Goal: Information Seeking & Learning: Learn about a topic

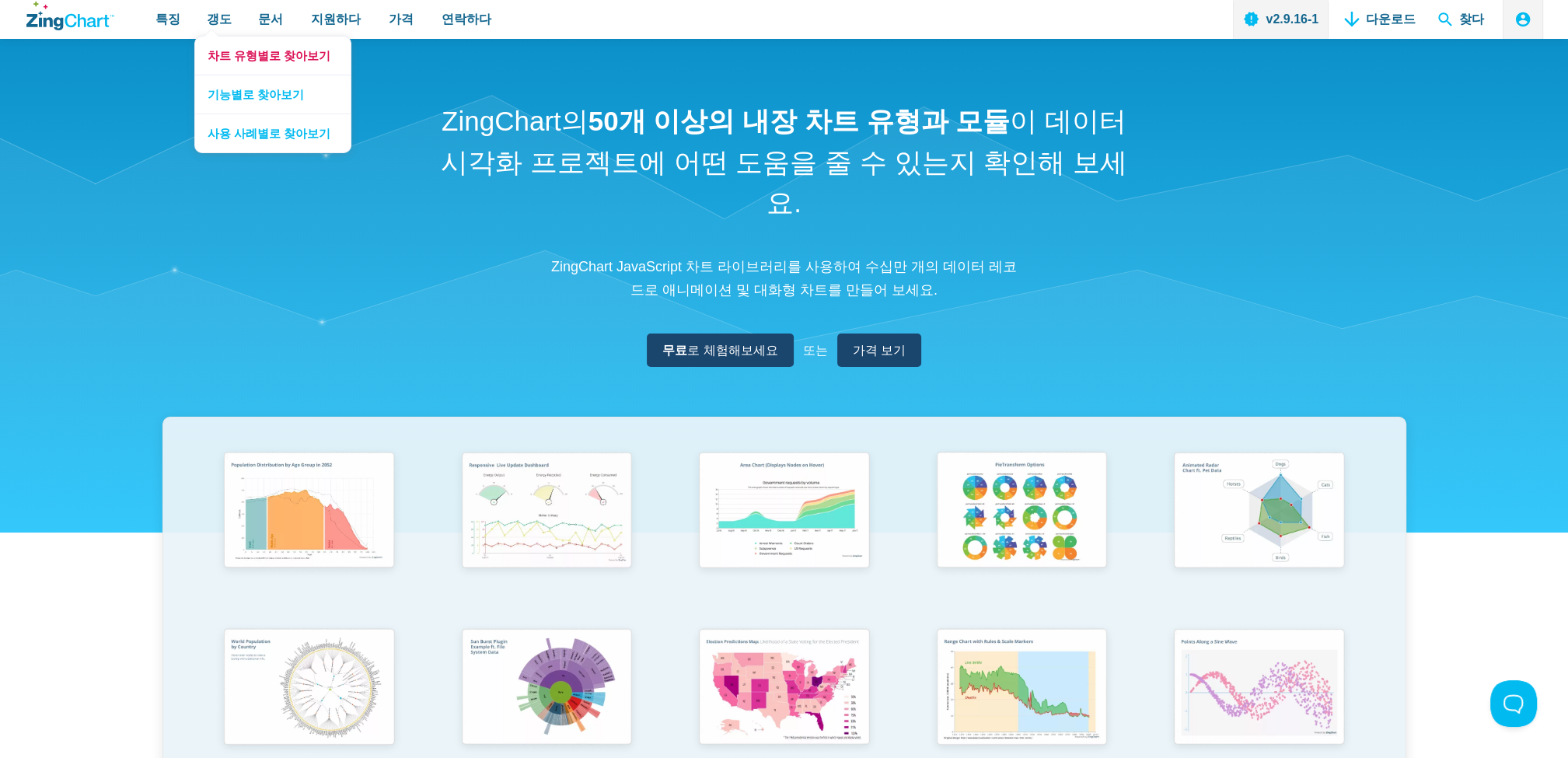
click at [226, 50] on font "차트 유형별로 찾아보기" at bounding box center [269, 55] width 123 height 13
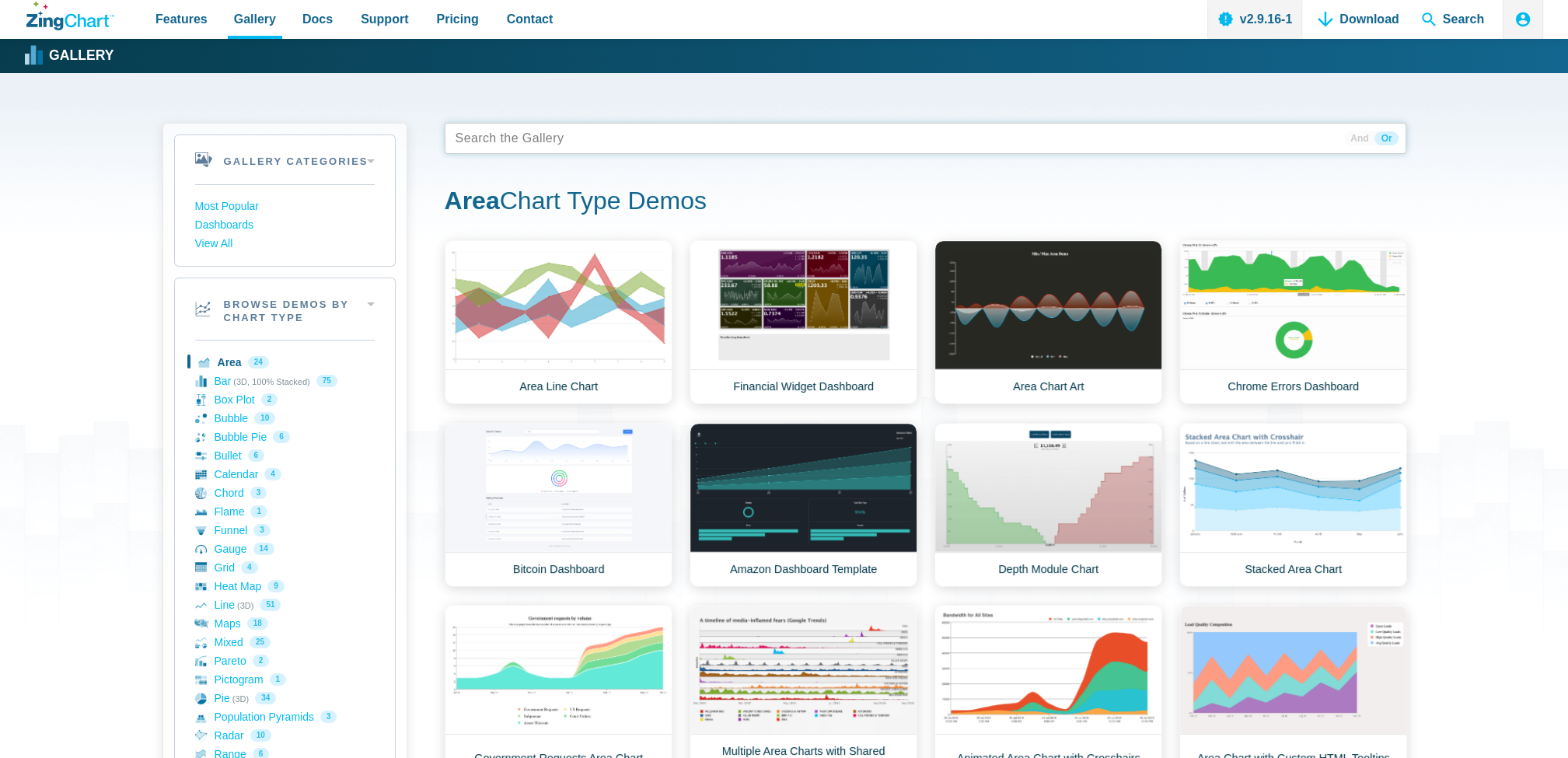
click at [567, 149] on tags "App Content" at bounding box center [925, 138] width 962 height 31
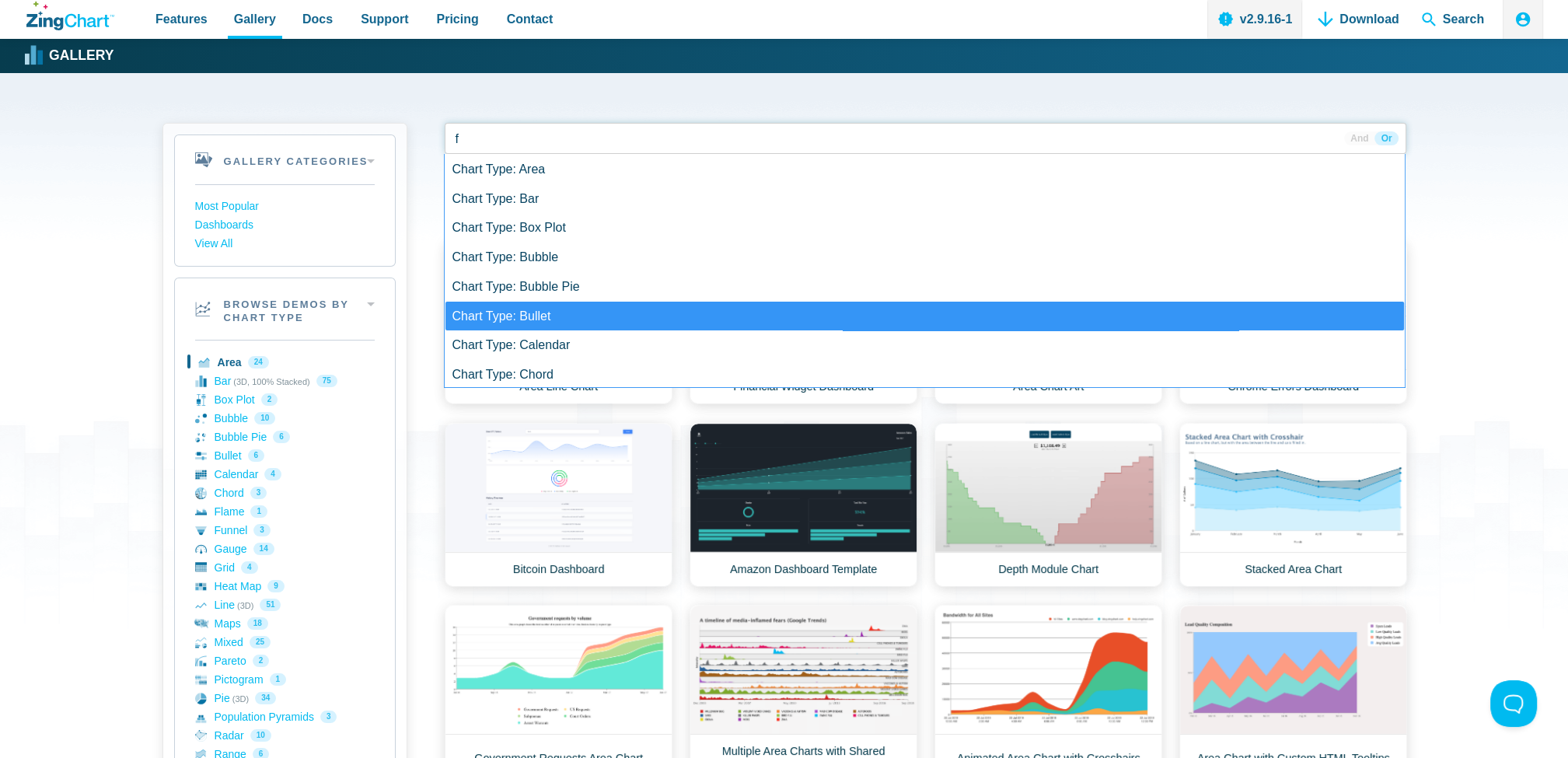
click at [122, 236] on div "Gallery Categories Most Popular Dashboards View All Browse by Category Most Pop…" at bounding box center [784, 734] width 1568 height 1322
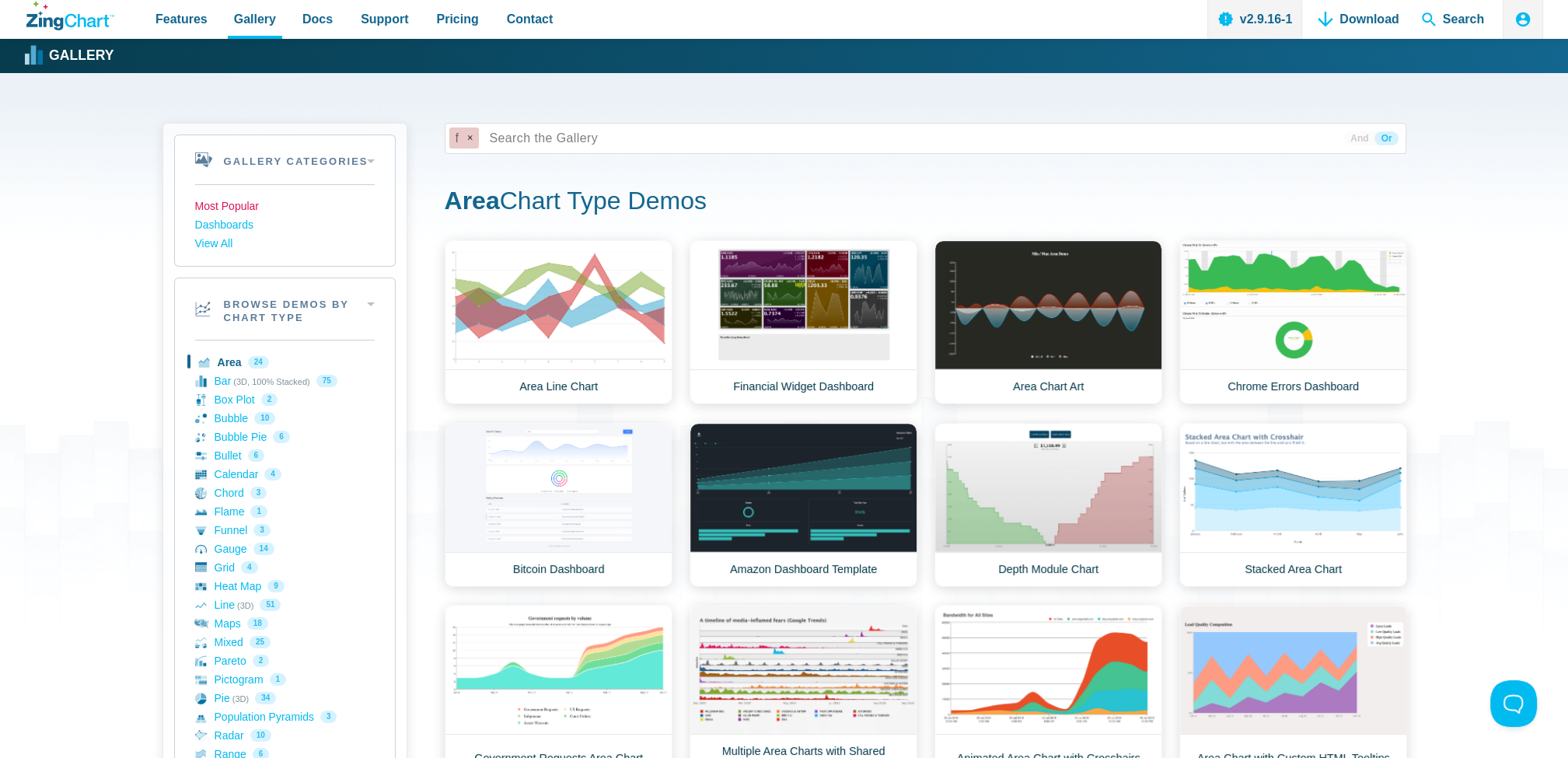
click at [205, 207] on link "Most Popular" at bounding box center [285, 207] width 179 height 18
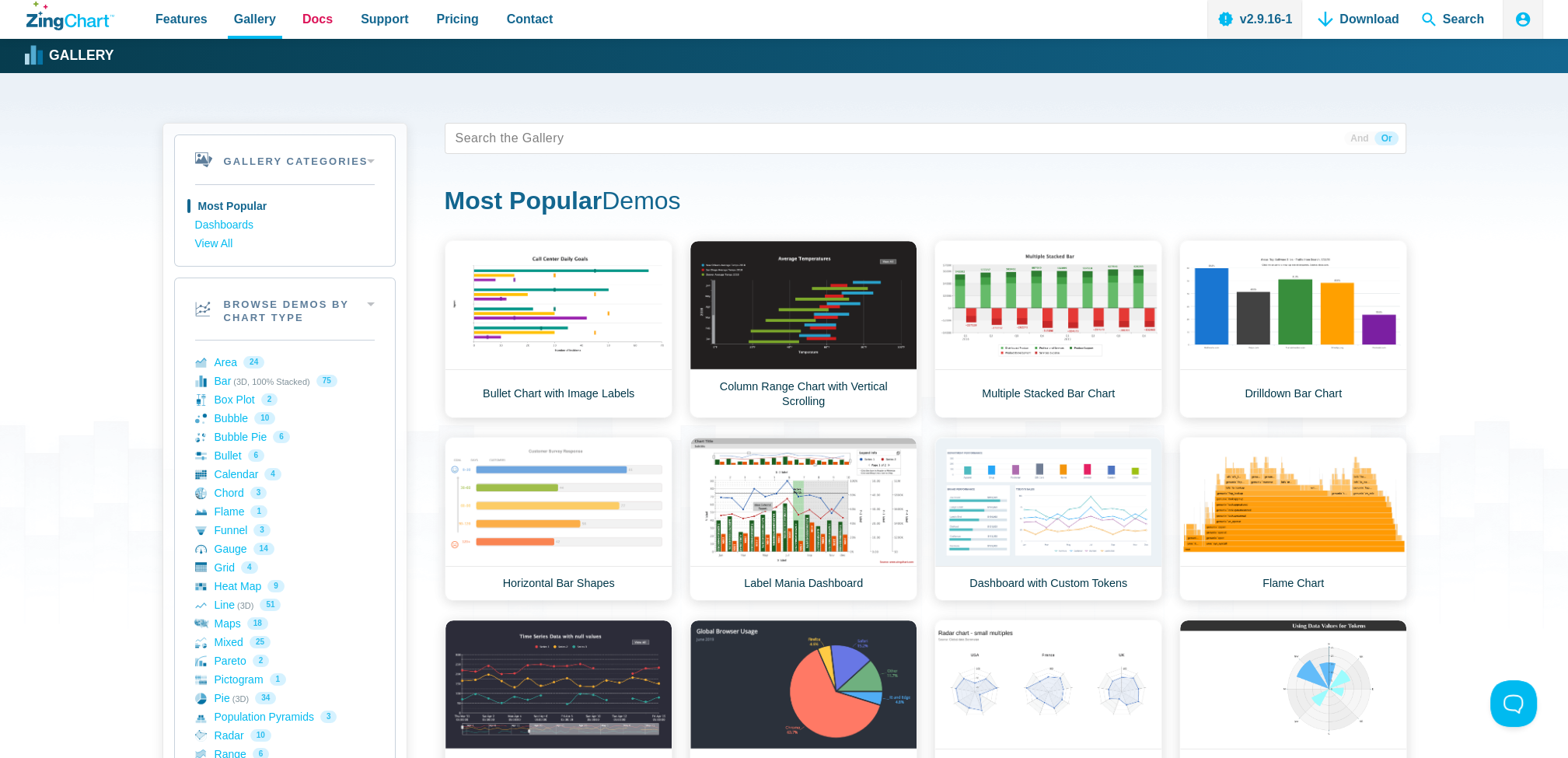
click at [315, 23] on span "Docs" at bounding box center [318, 18] width 30 height 21
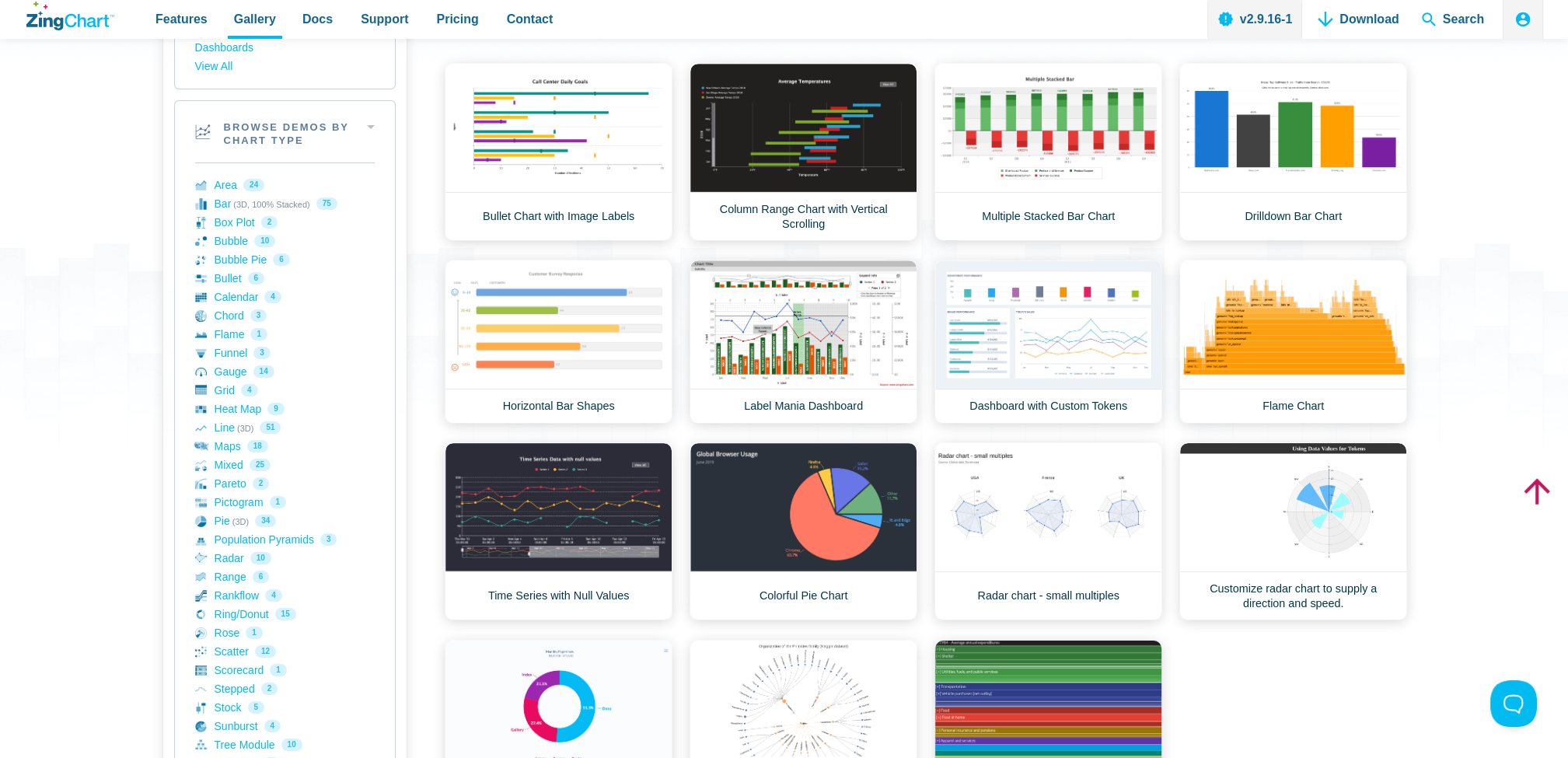
scroll to position [78, 0]
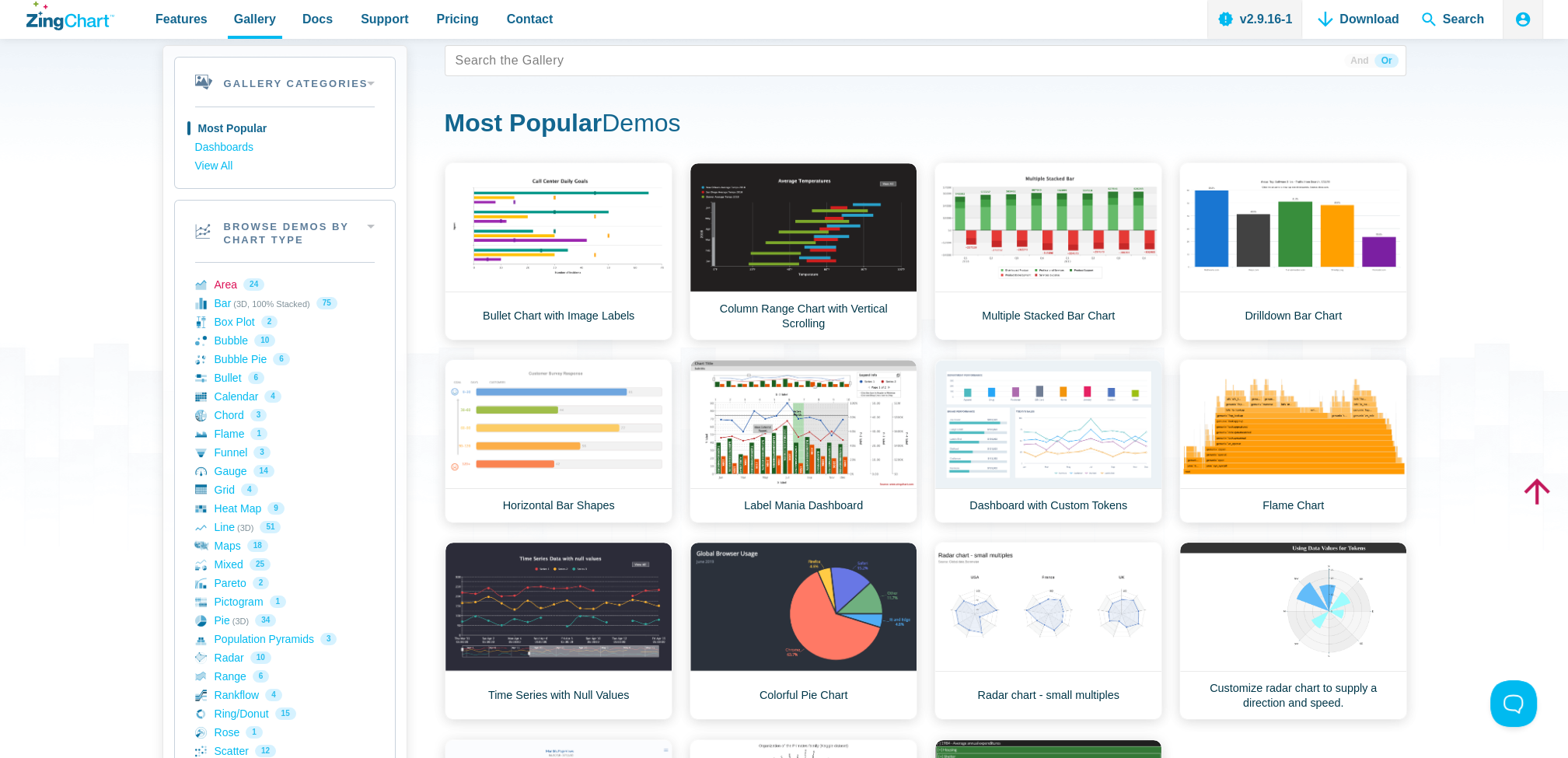
click at [228, 288] on link "Area 24" at bounding box center [285, 284] width 179 height 18
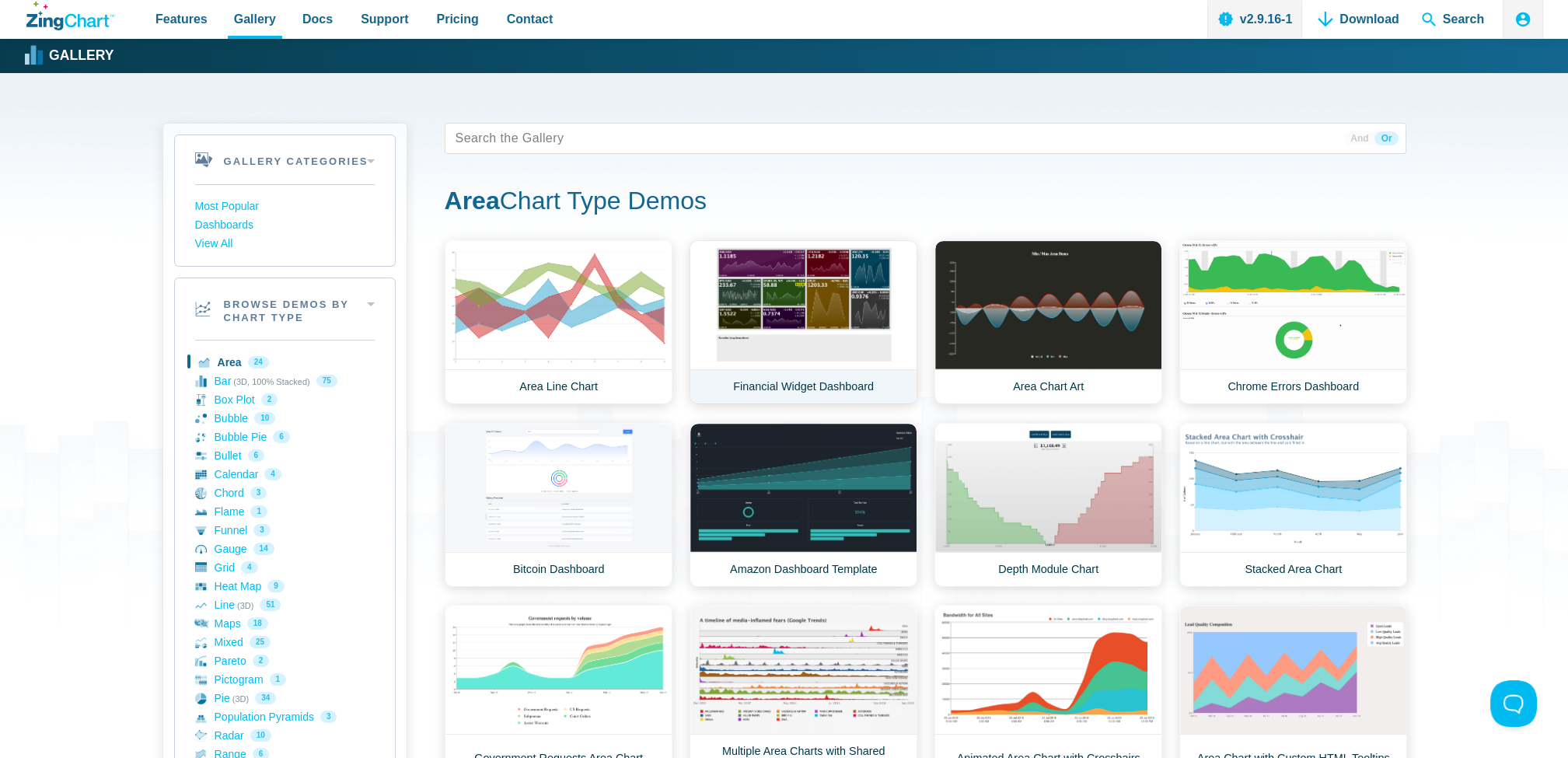
click at [755, 350] on link "Financial Widget Dashboard" at bounding box center [803, 323] width 228 height 164
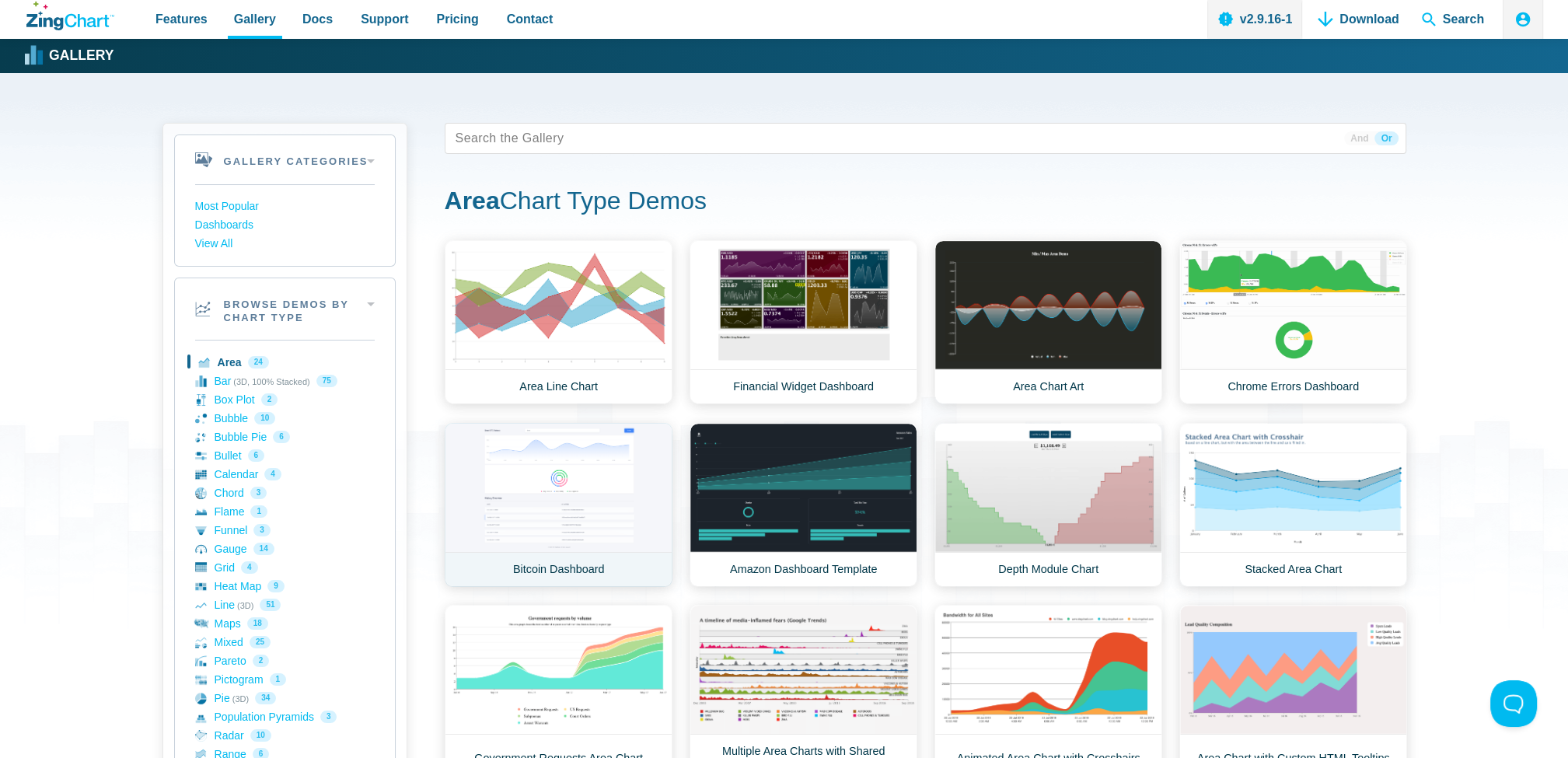
click at [516, 497] on link "Bitcoin Dashboard" at bounding box center [558, 505] width 228 height 164
click at [221, 382] on link "Bar (3D, 100% Stacked) 75" at bounding box center [285, 381] width 179 height 18
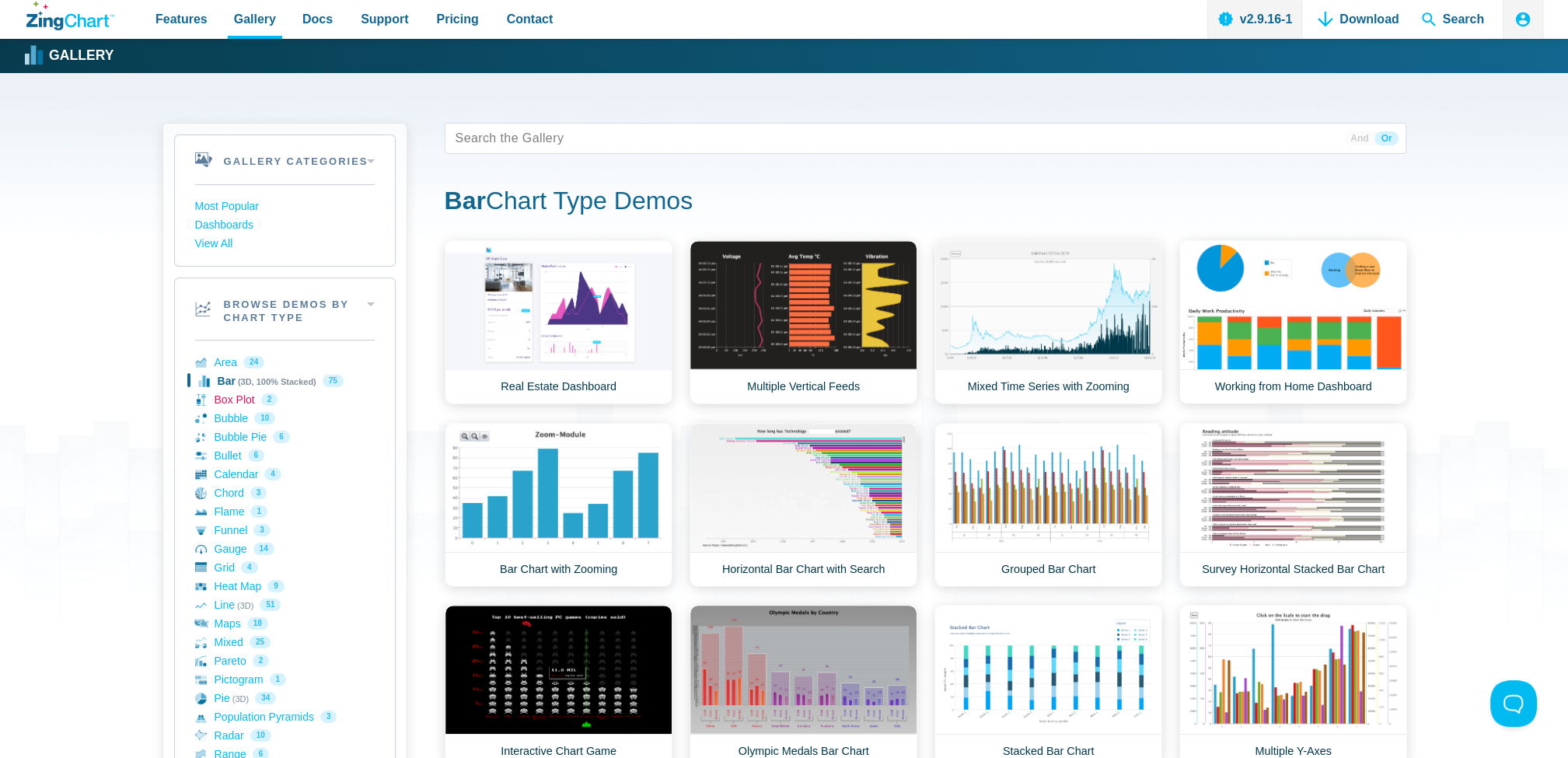
click at [224, 399] on link "Box Plot 2" at bounding box center [285, 399] width 179 height 18
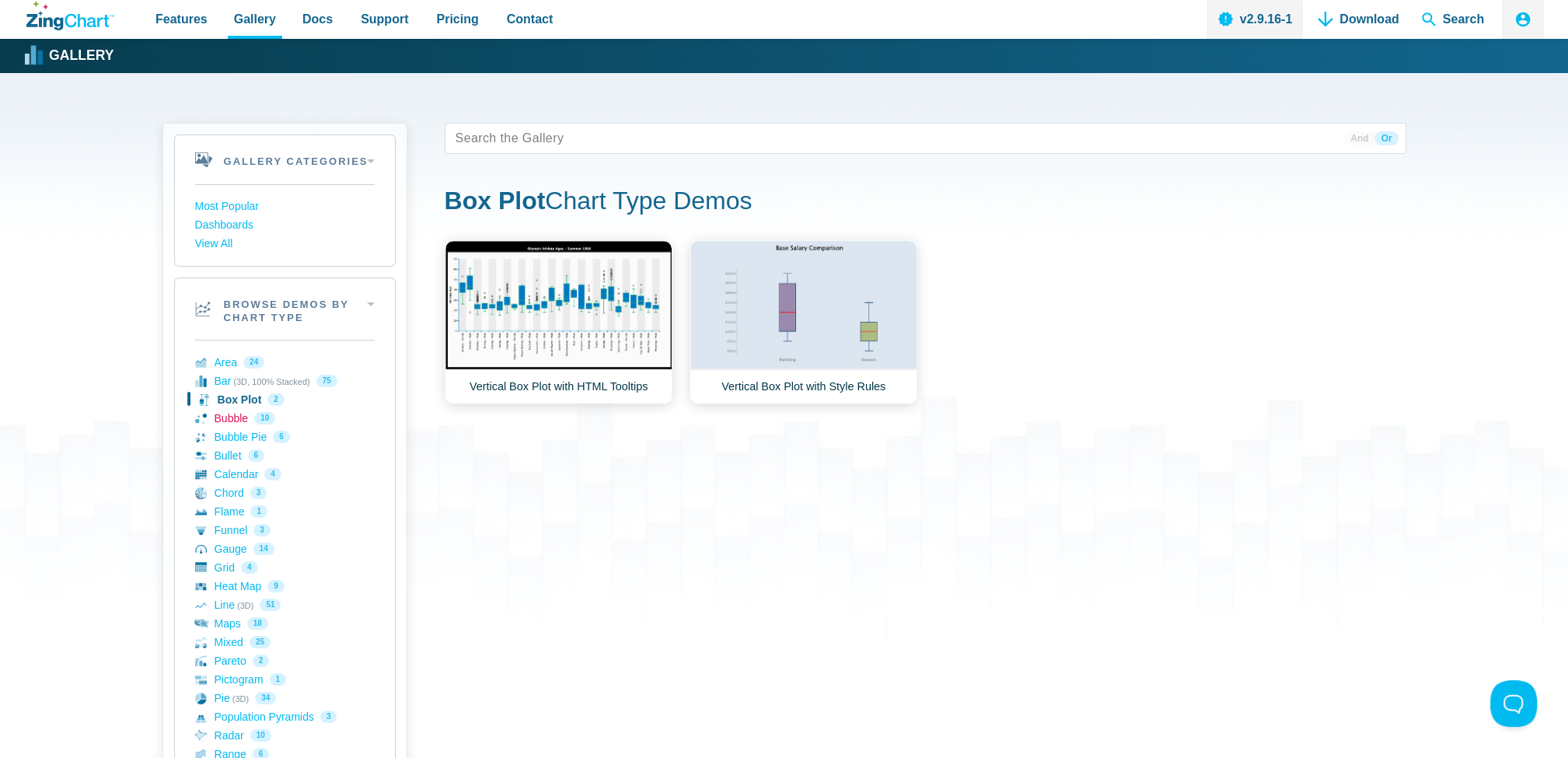
click at [224, 413] on link "Bubble 10" at bounding box center [285, 418] width 179 height 18
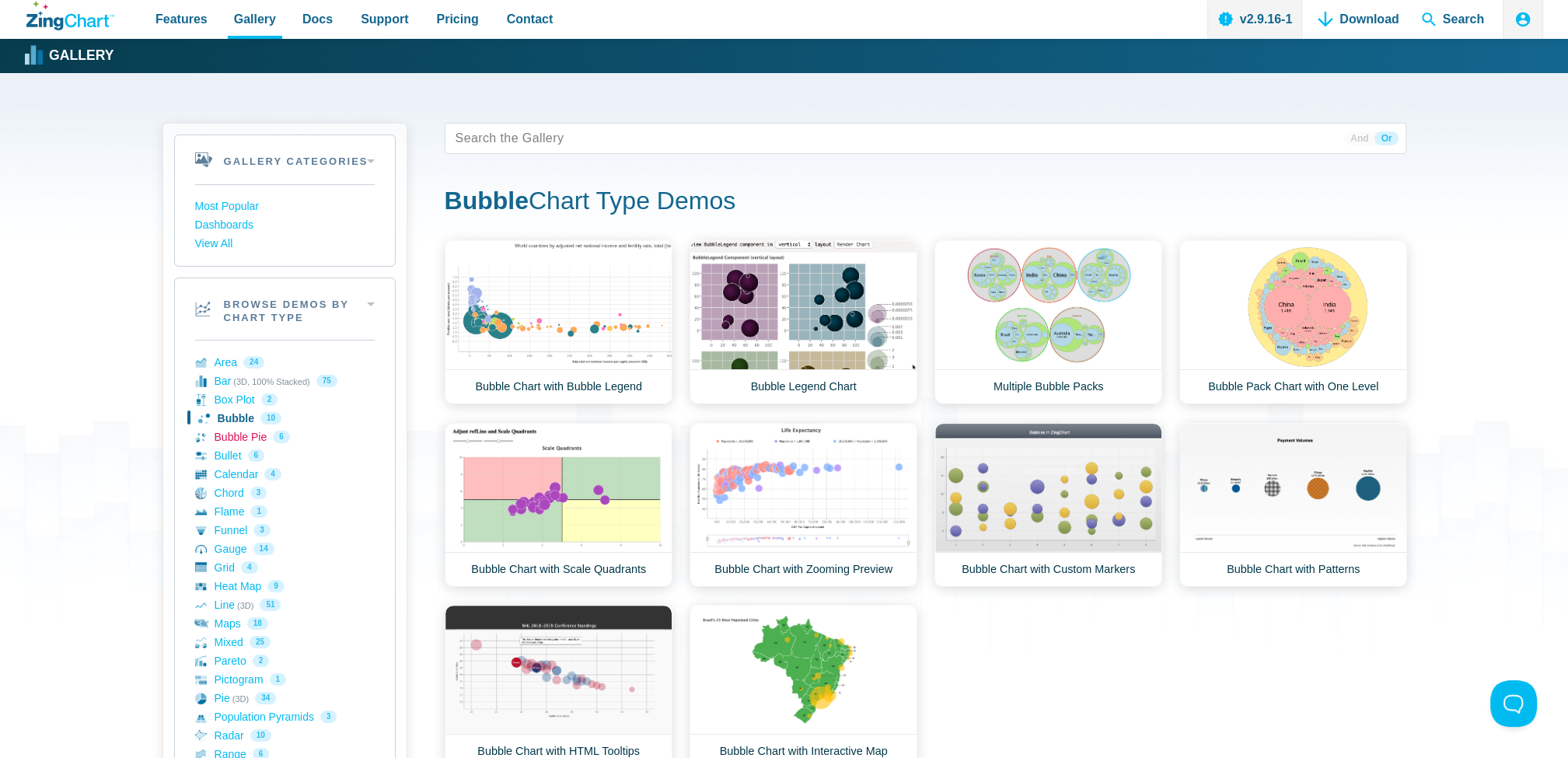
click at [230, 439] on link "Bubble Pie 6" at bounding box center [285, 437] width 179 height 18
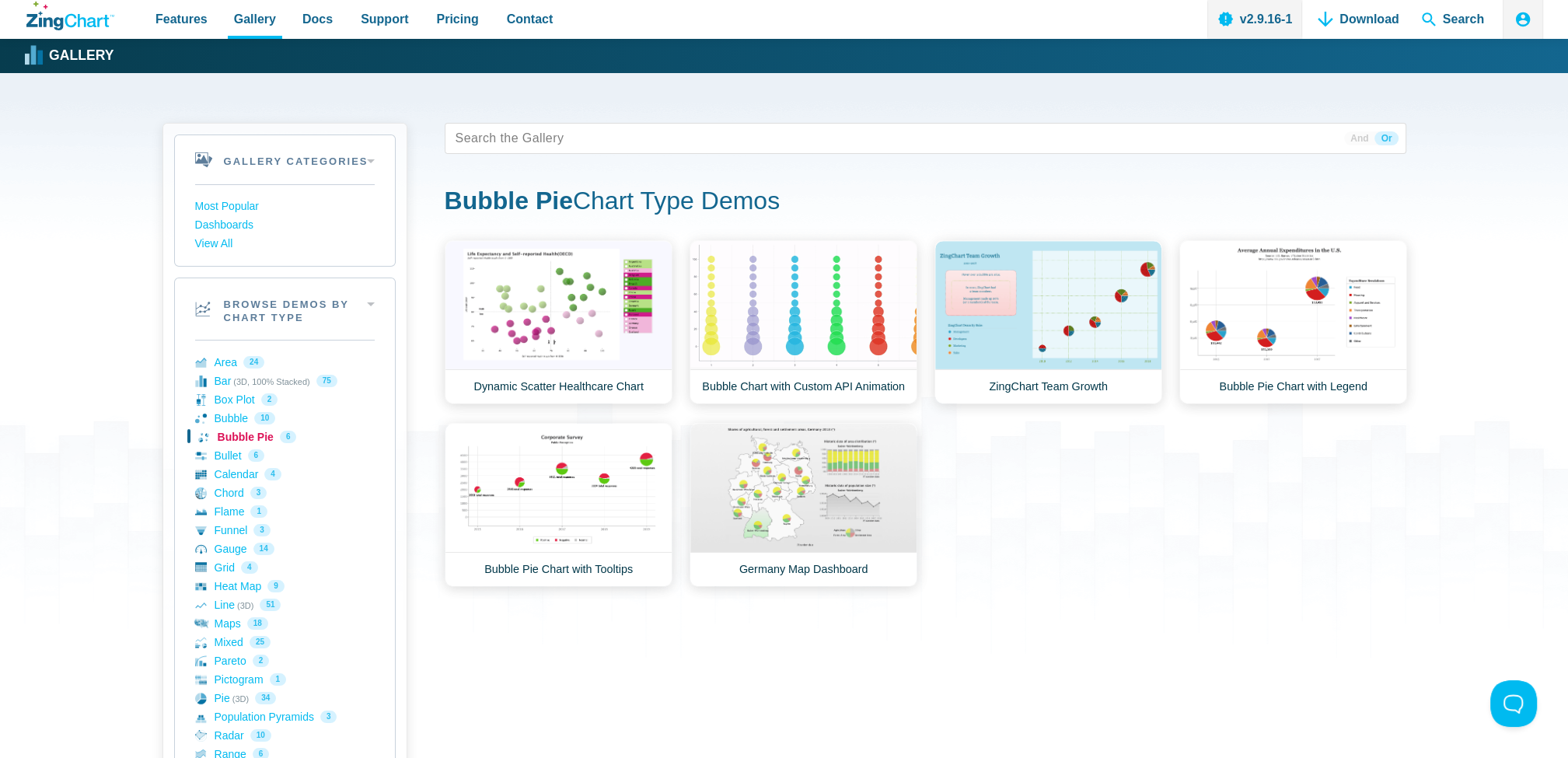
scroll to position [78, 0]
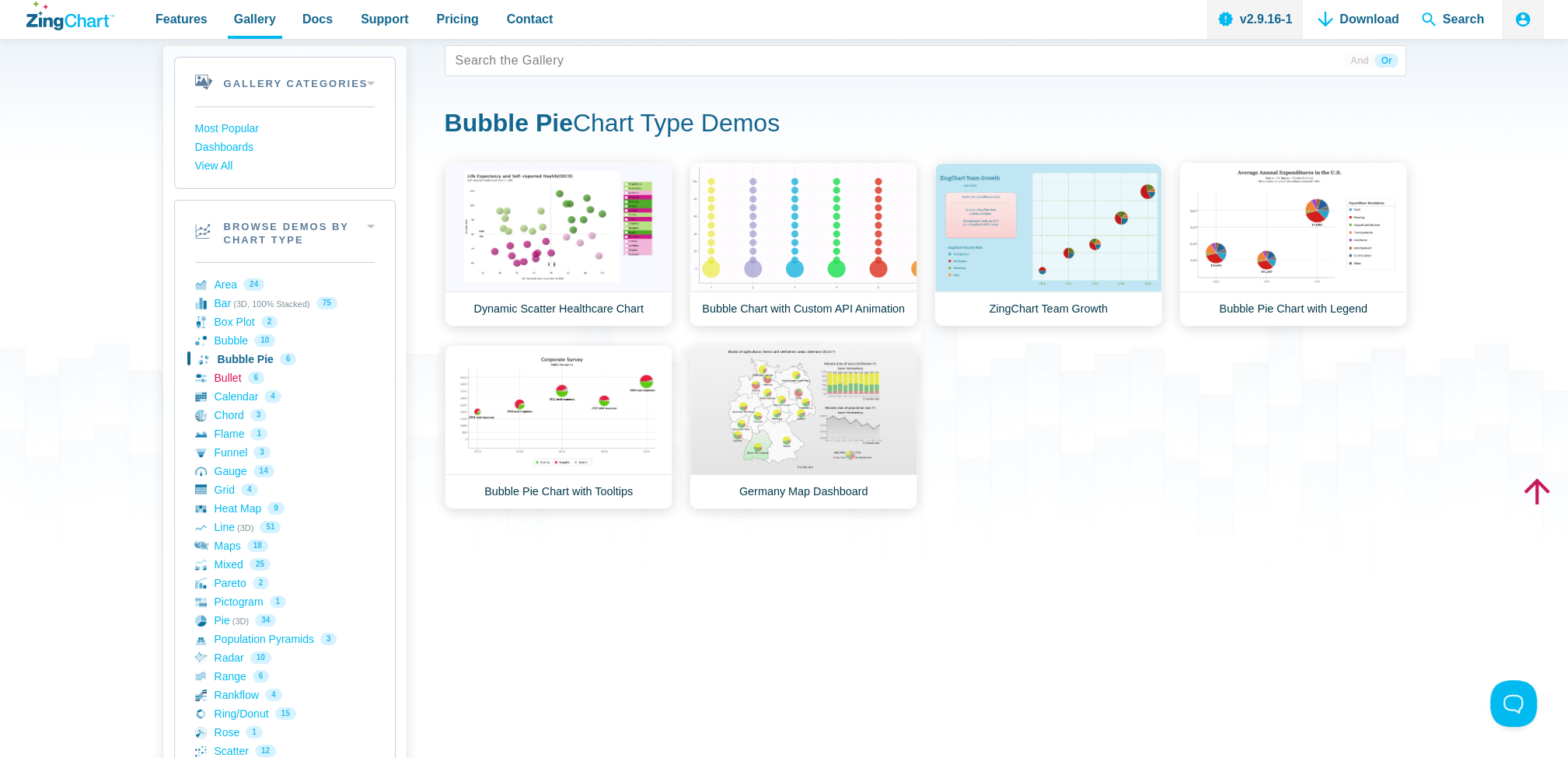
click at [232, 379] on link "Bullet 6" at bounding box center [285, 378] width 179 height 18
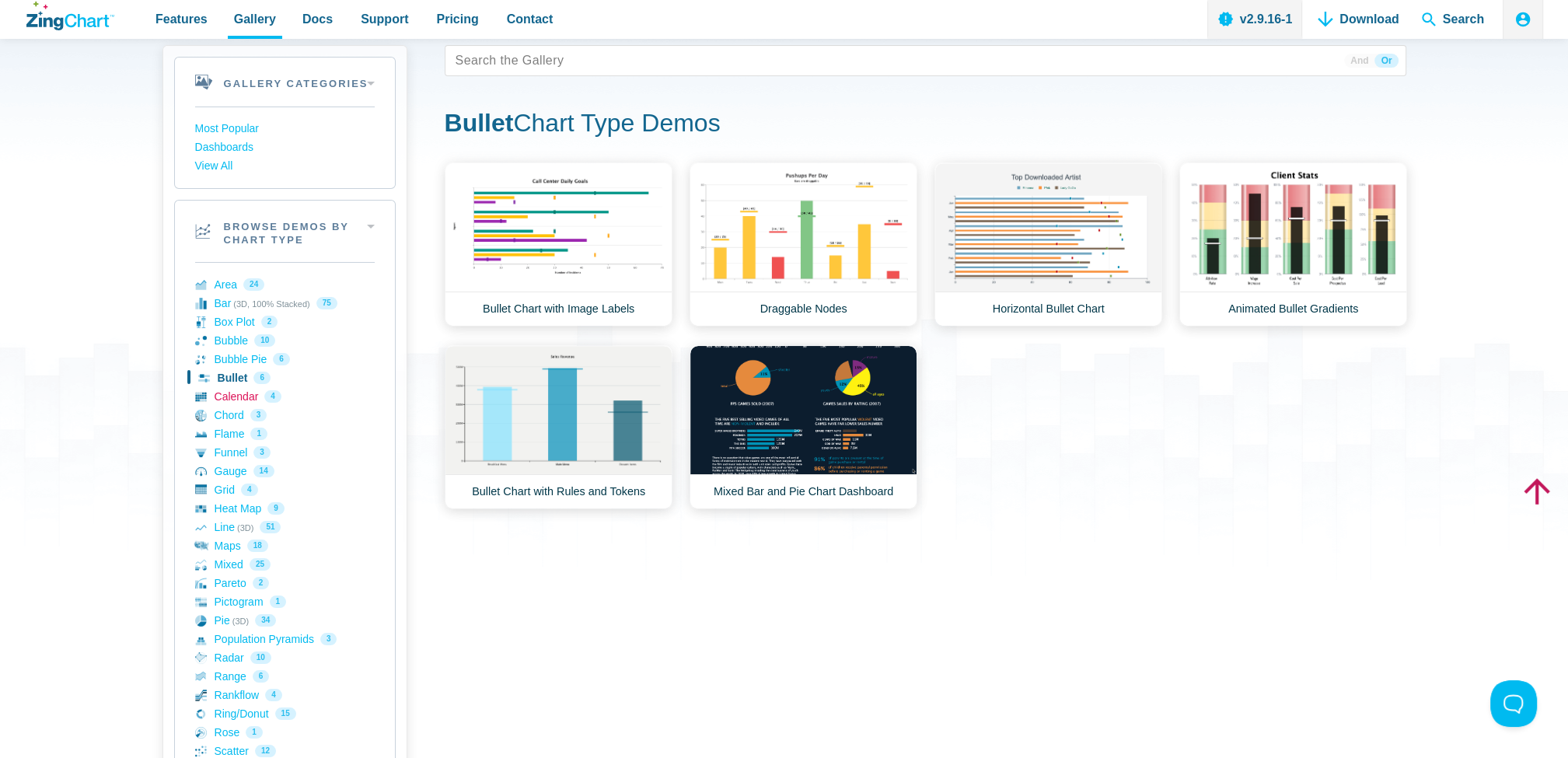
click at [240, 403] on link "Calendar 4" at bounding box center [285, 397] width 179 height 18
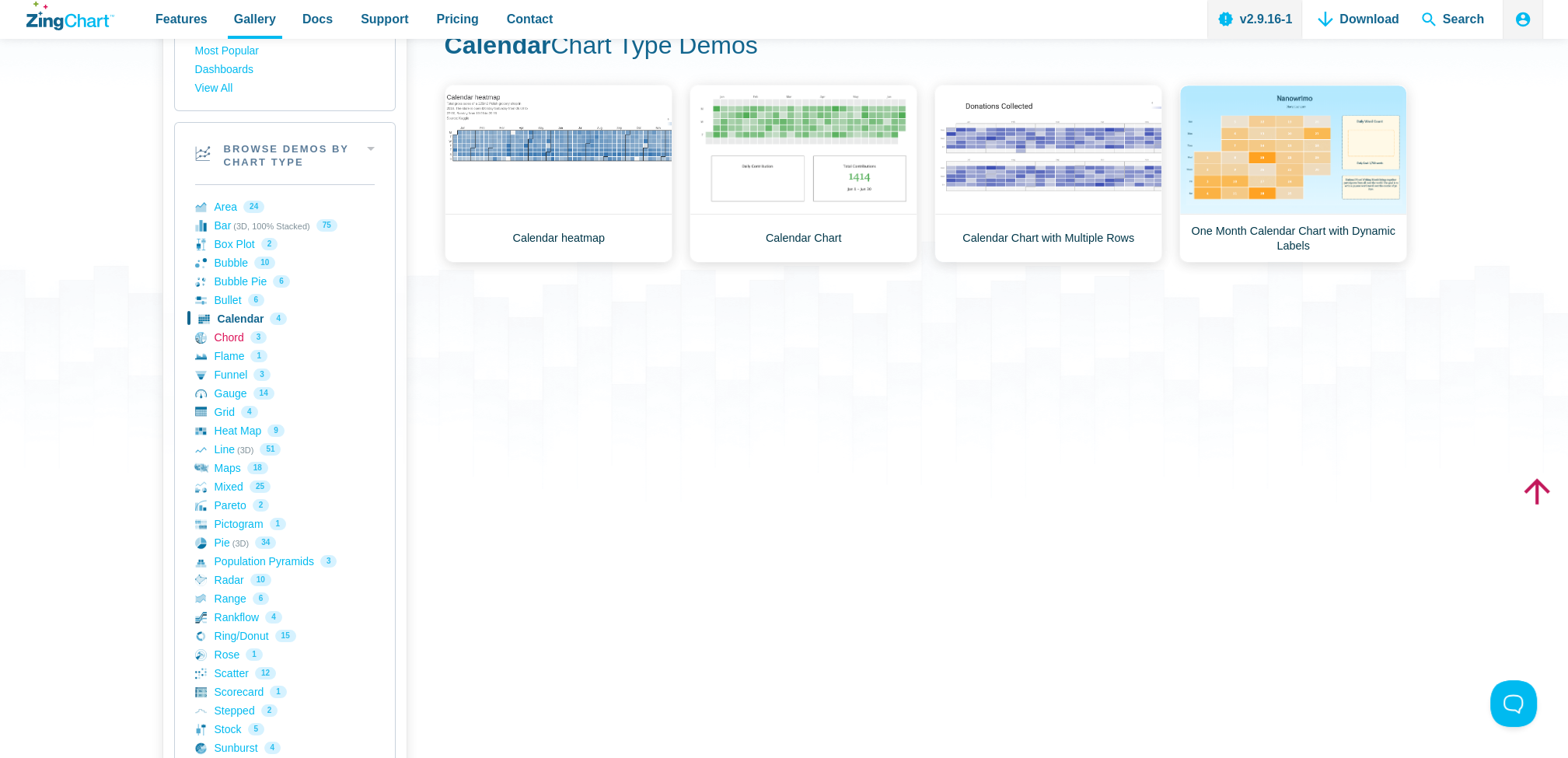
click at [221, 337] on link "Chord 3" at bounding box center [285, 337] width 179 height 18
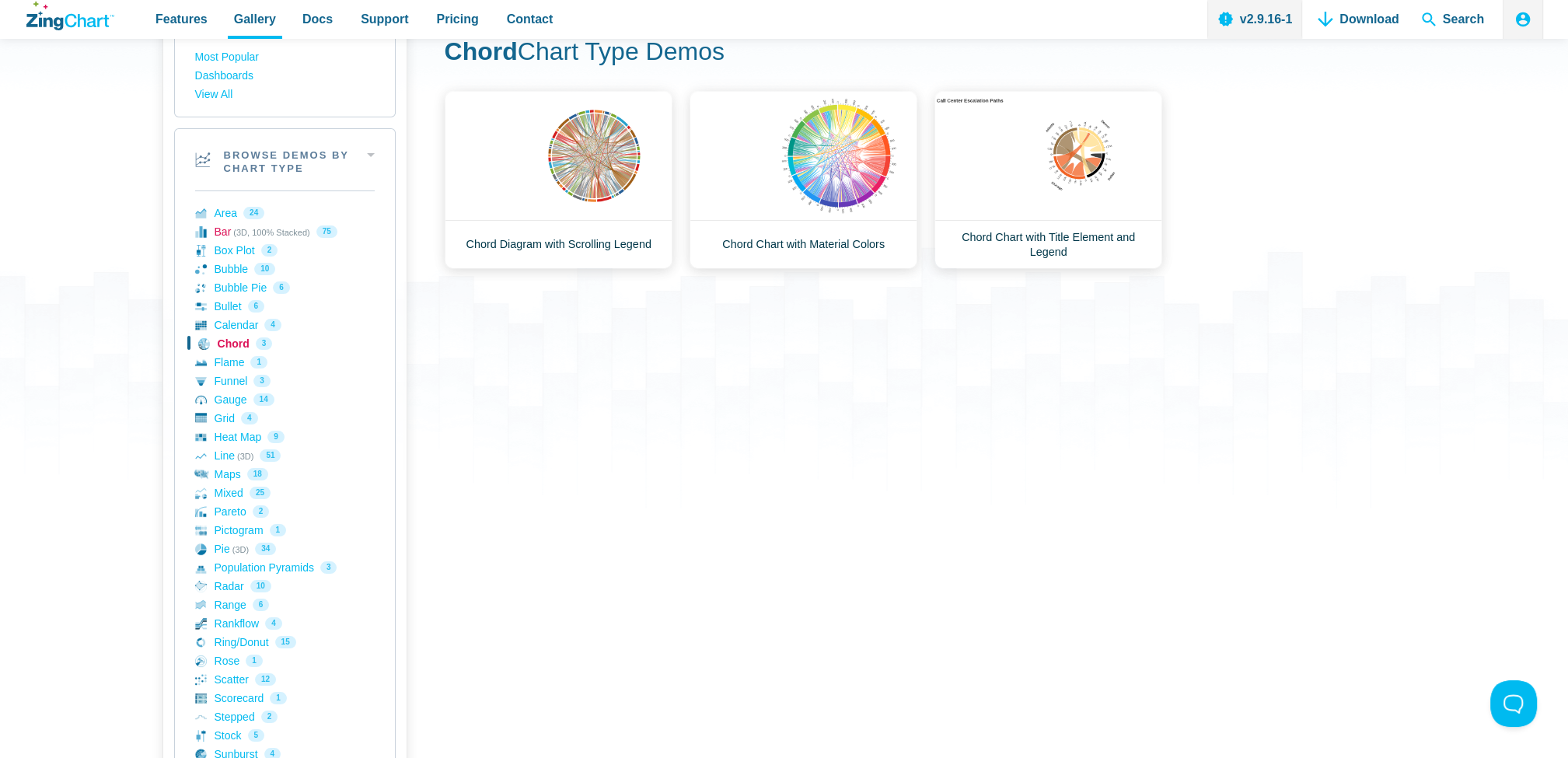
scroll to position [155, 0]
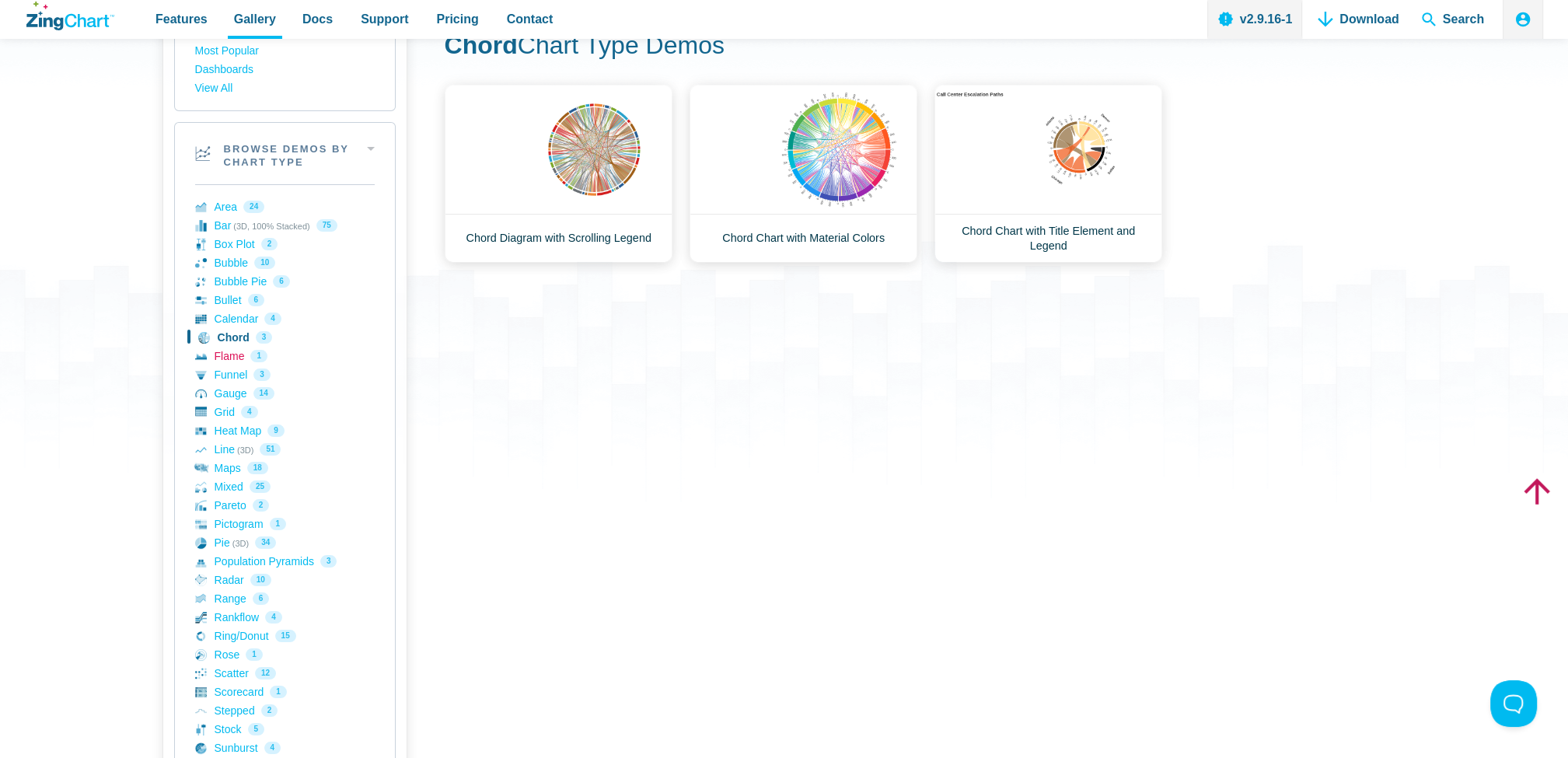
click at [230, 358] on link "Flame 1" at bounding box center [285, 356] width 179 height 18
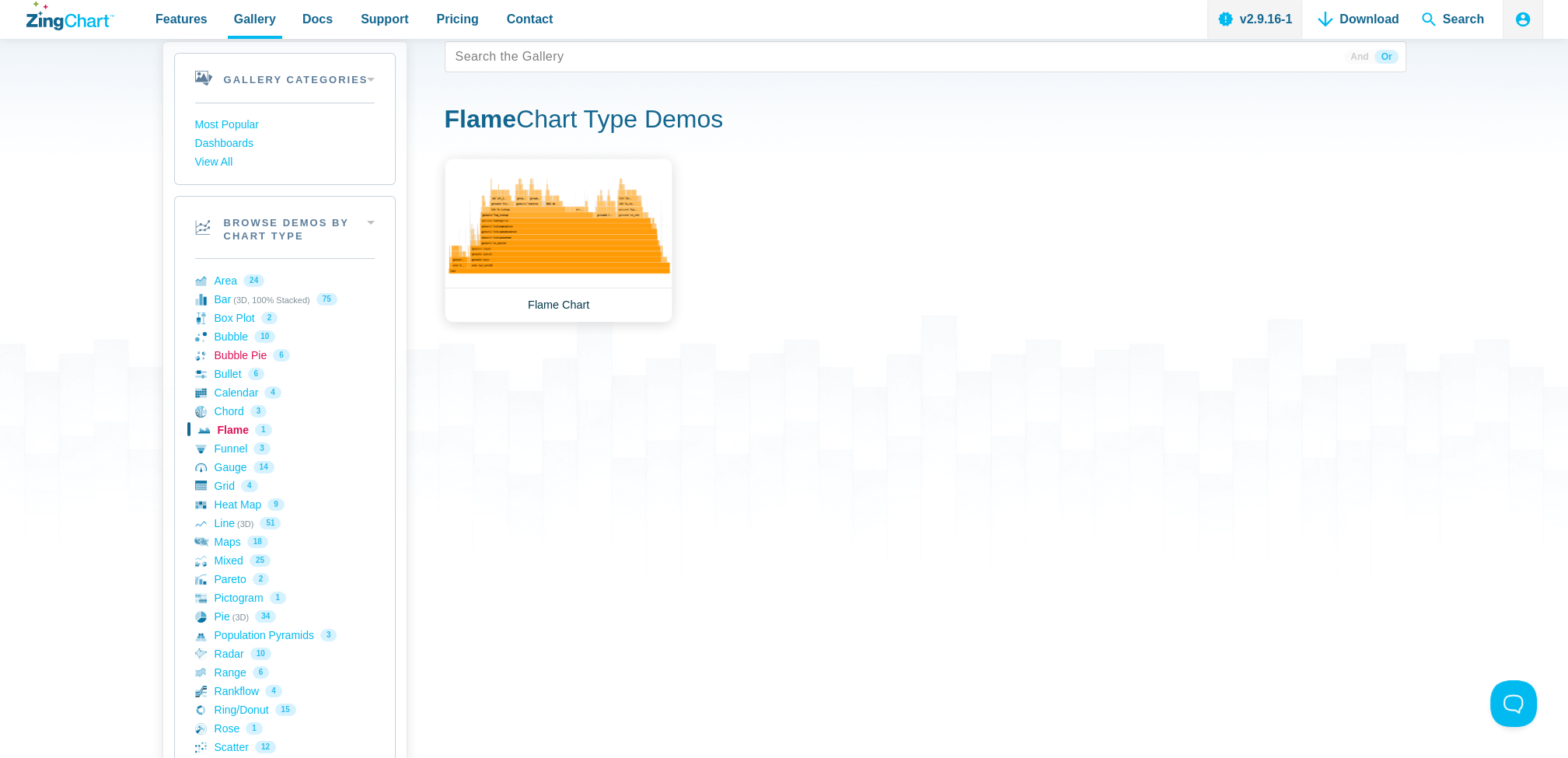
scroll to position [155, 0]
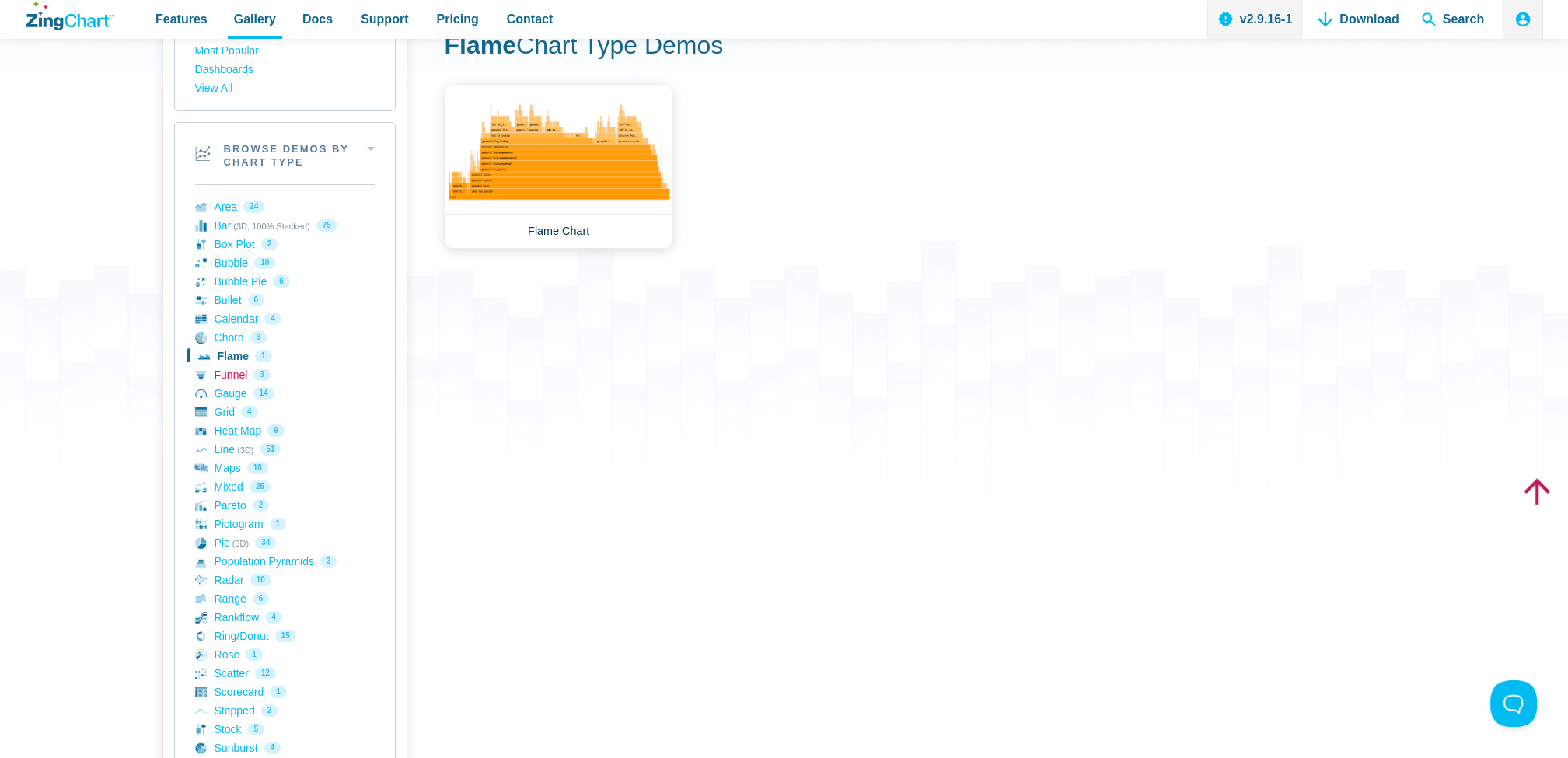
click at [229, 372] on link "Funnel 3" at bounding box center [285, 375] width 179 height 18
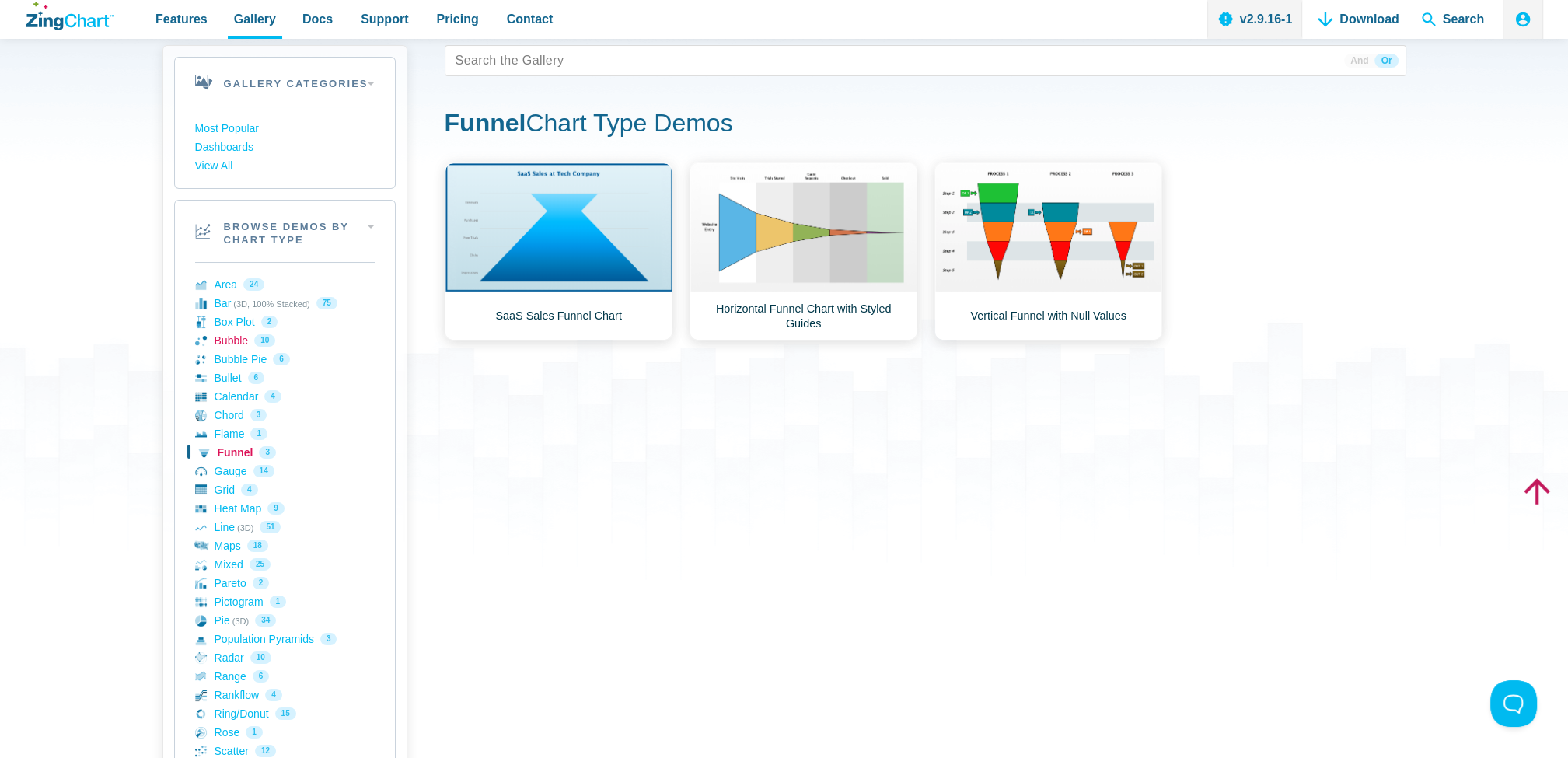
scroll to position [155, 0]
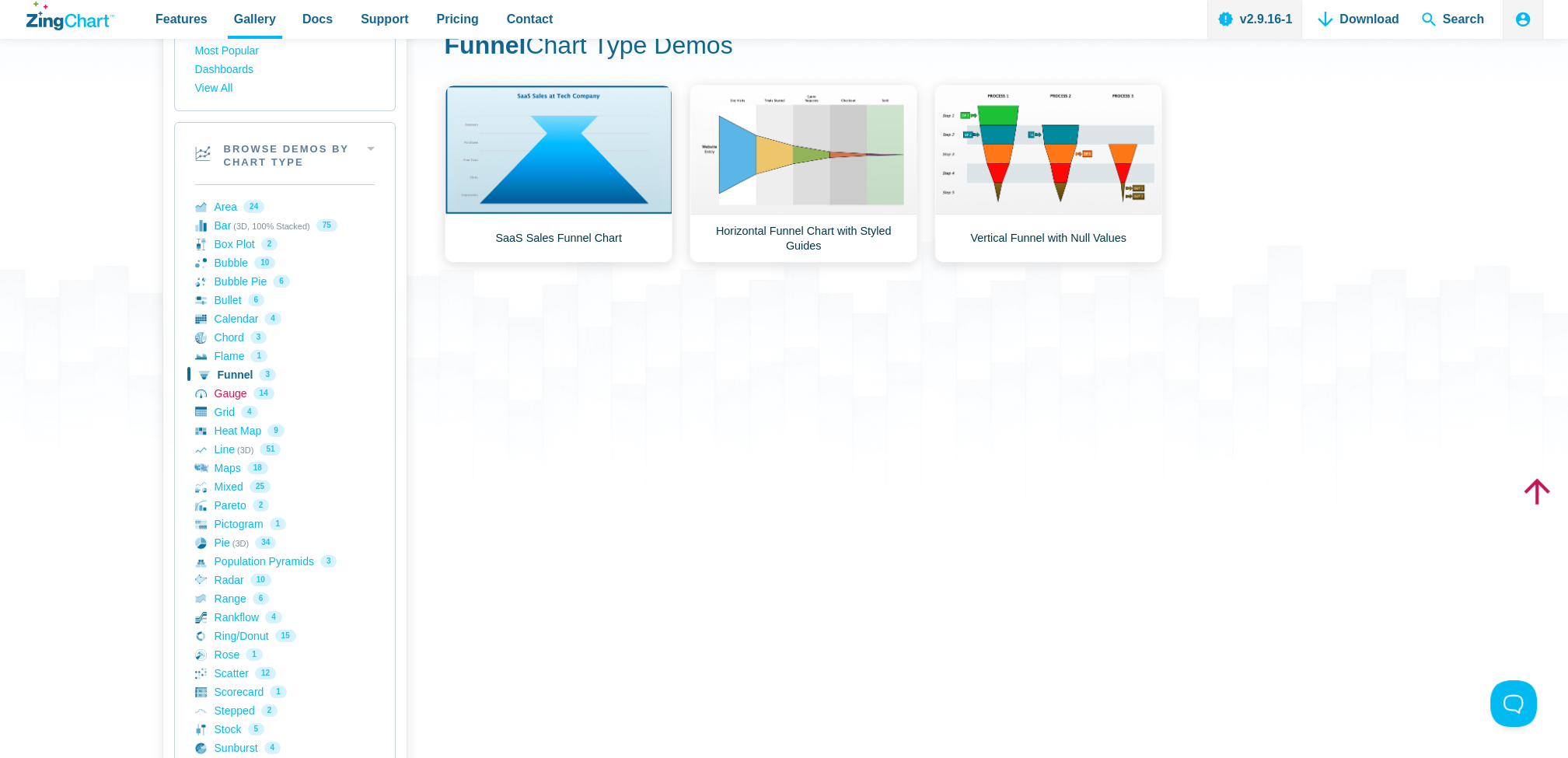
click at [227, 394] on link "Gauge 14" at bounding box center [285, 393] width 179 height 18
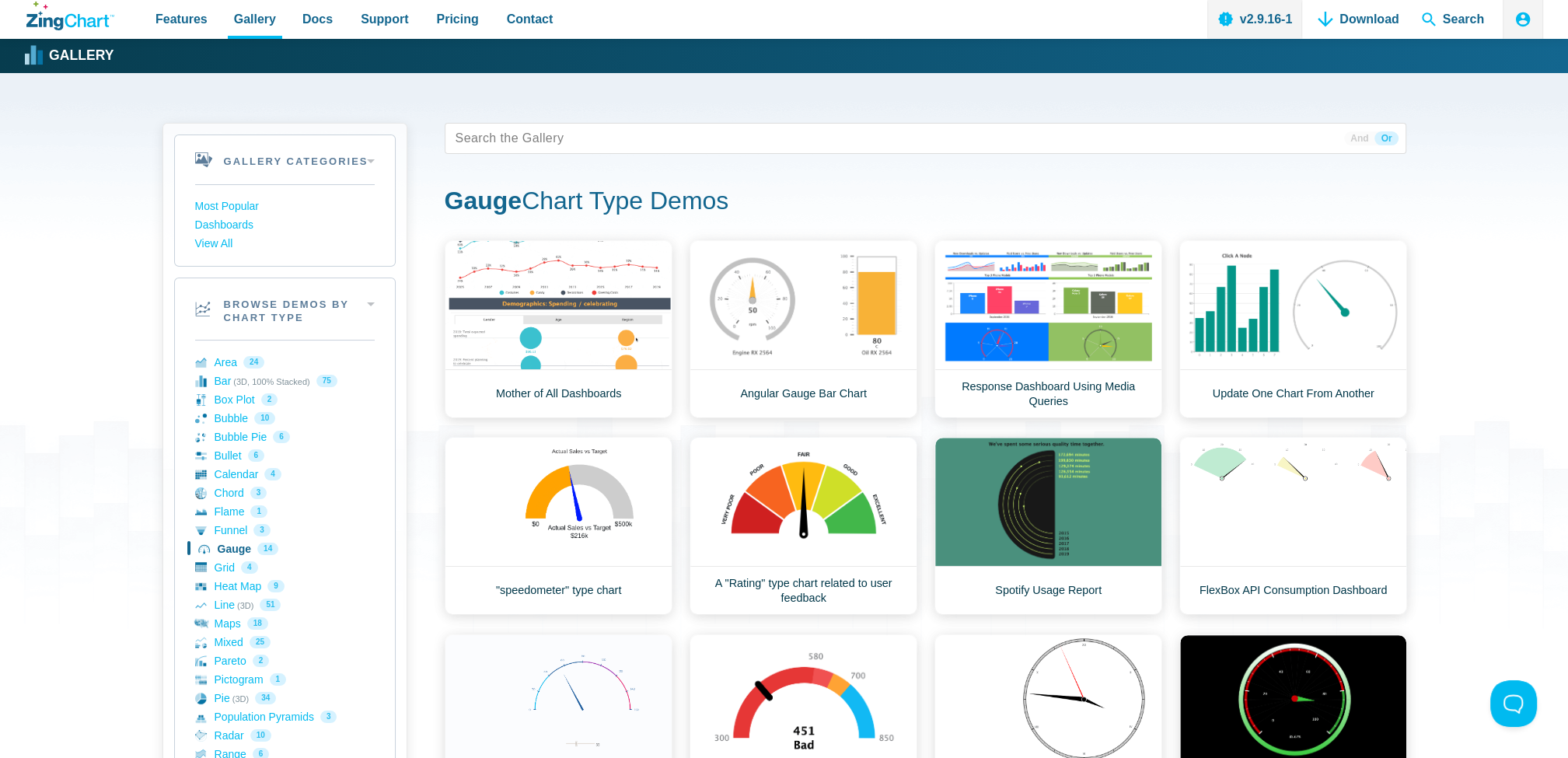
click at [86, 21] on icon "ZingChart Logo. Click to return to the homepage" at bounding box center [86, 21] width 44 height 13
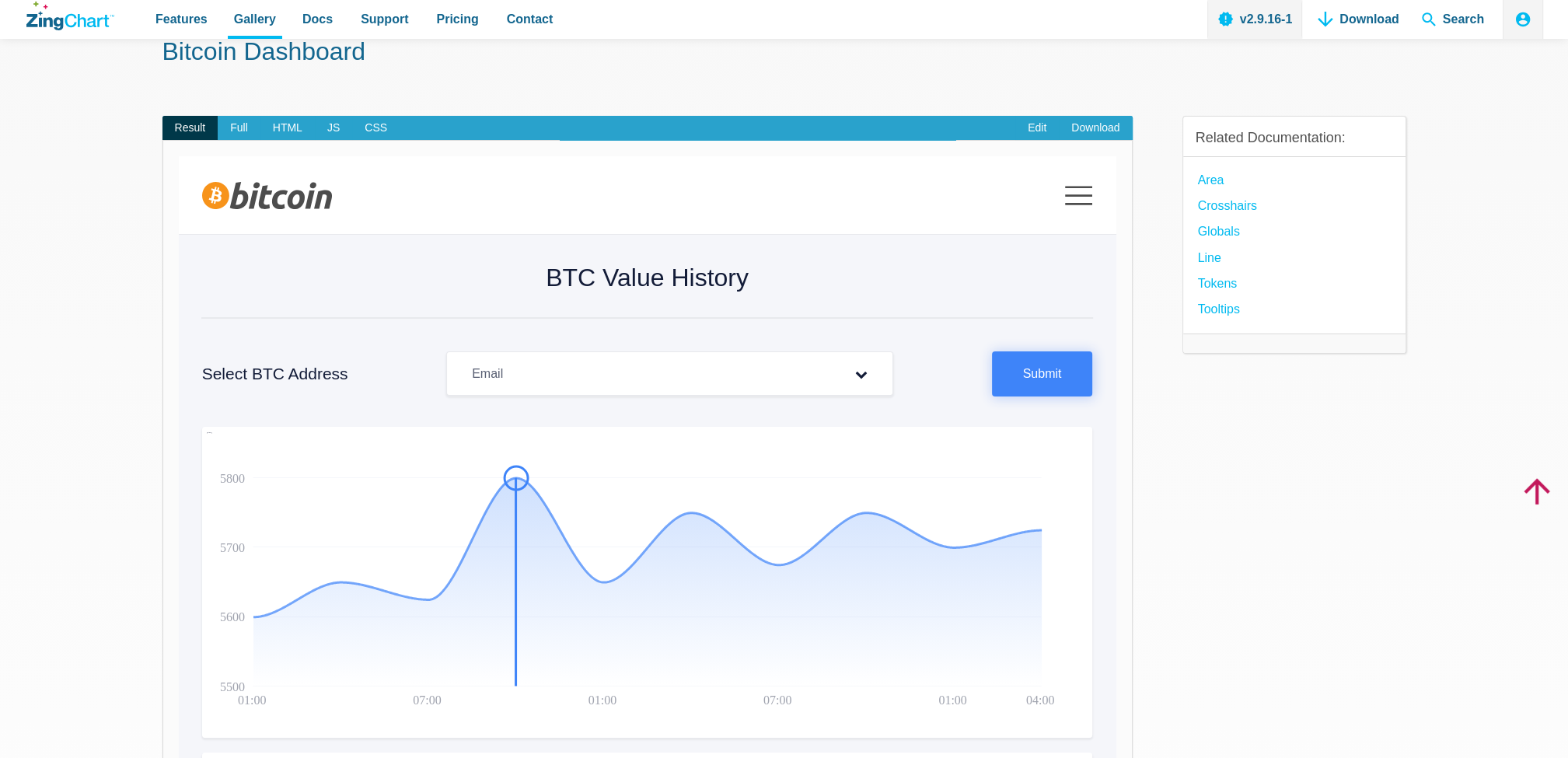
scroll to position [233, 0]
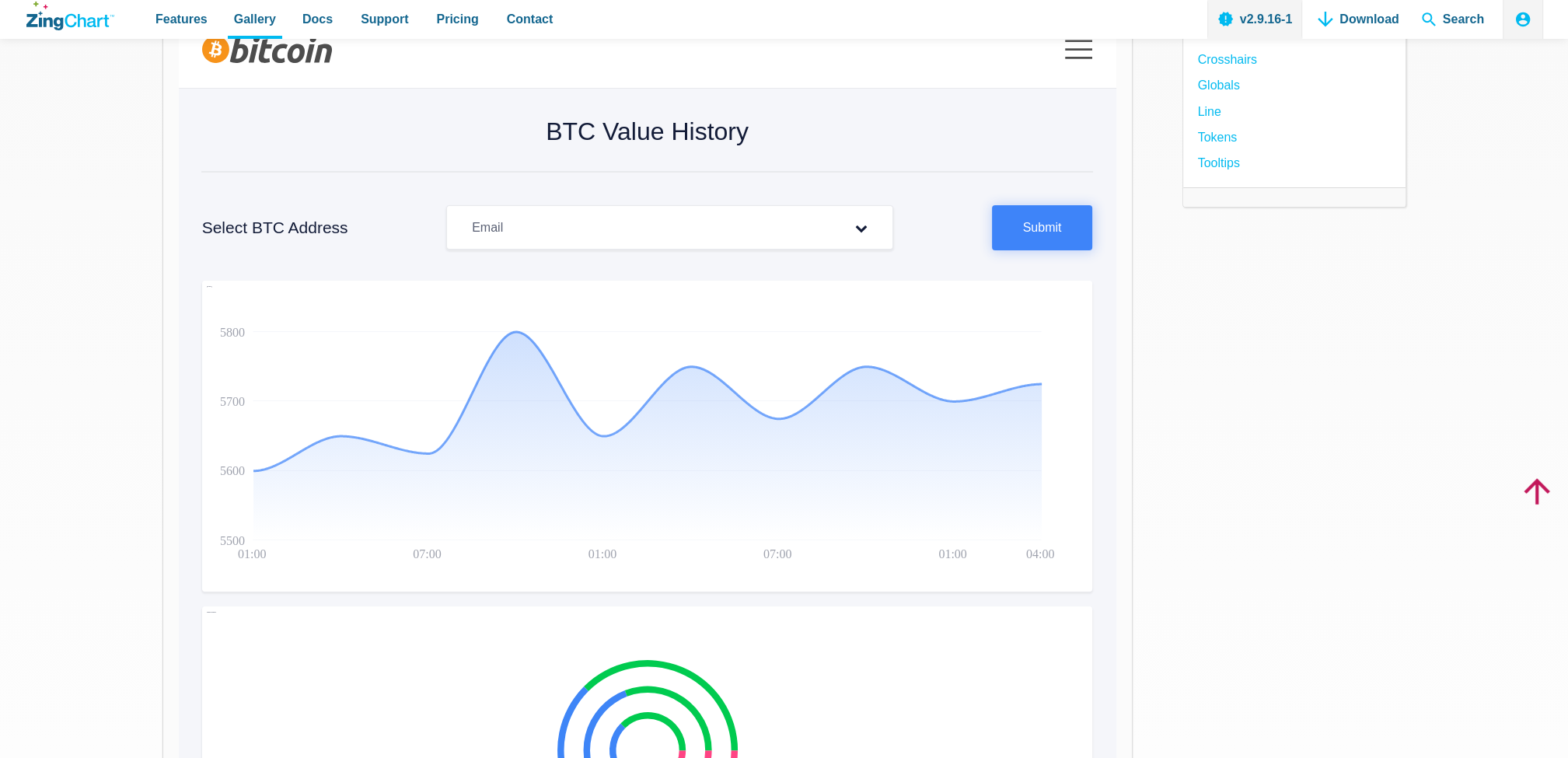
click at [636, 238] on div "Email" at bounding box center [669, 227] width 447 height 44
click at [672, 231] on div "Email" at bounding box center [669, 227] width 447 height 44
click at [840, 230] on icon "App Content" at bounding box center [861, 227] width 62 height 13
click at [1076, 226] on button "Submit" at bounding box center [1042, 228] width 101 height 45
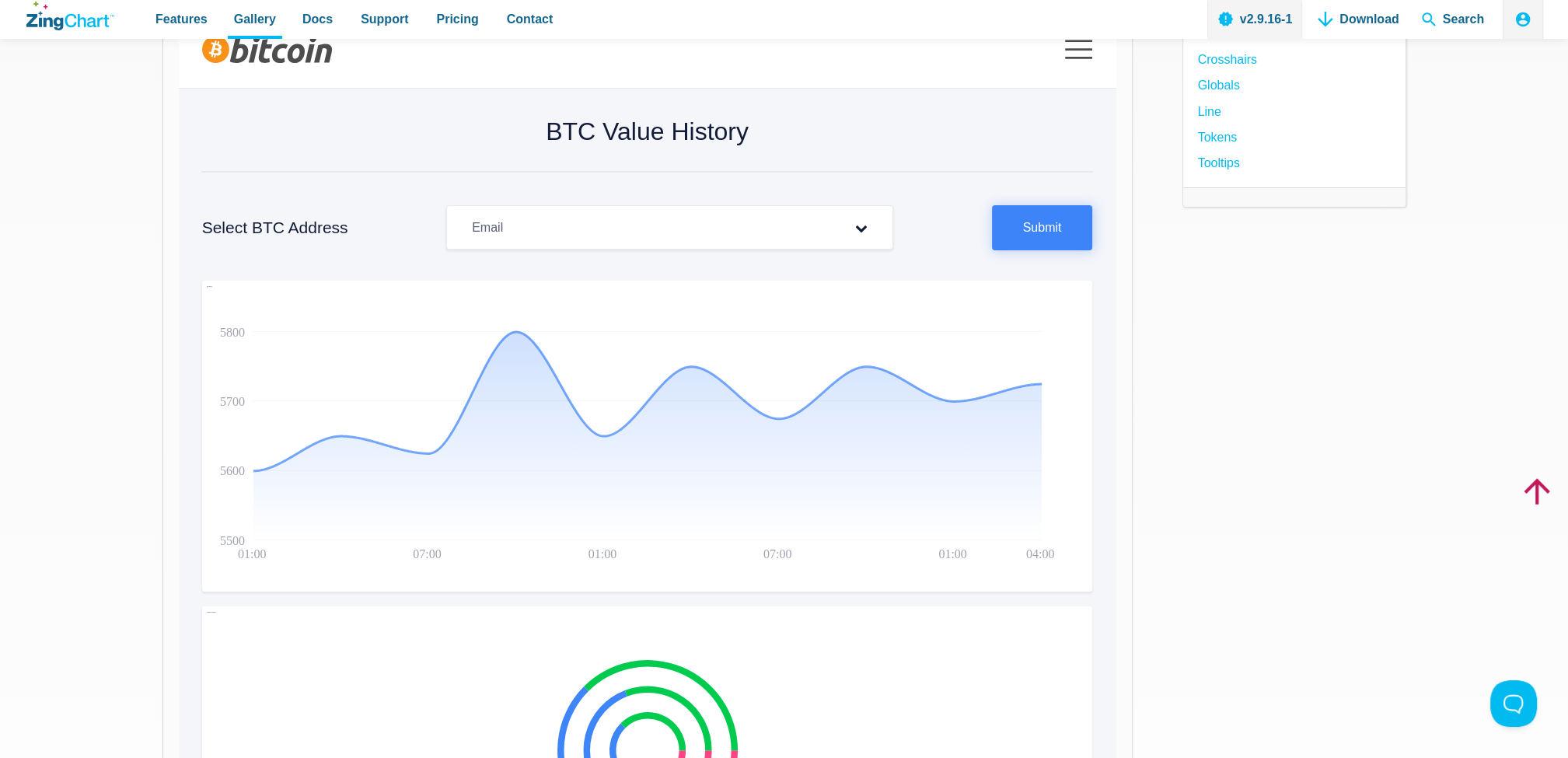
click at [563, 224] on div "Email" at bounding box center [669, 227] width 447 height 44
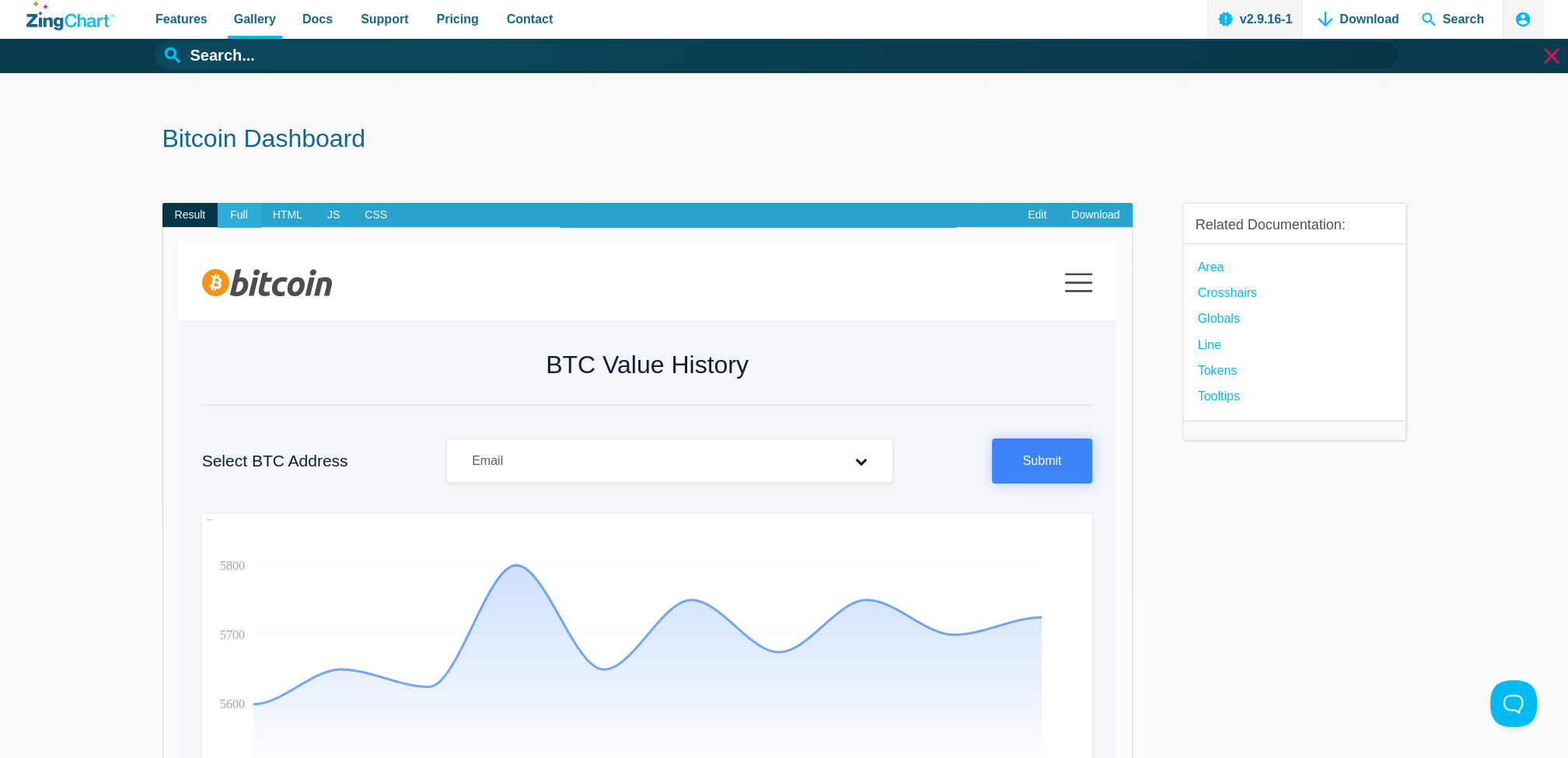
click at [234, 214] on span "Full" at bounding box center [239, 215] width 43 height 25
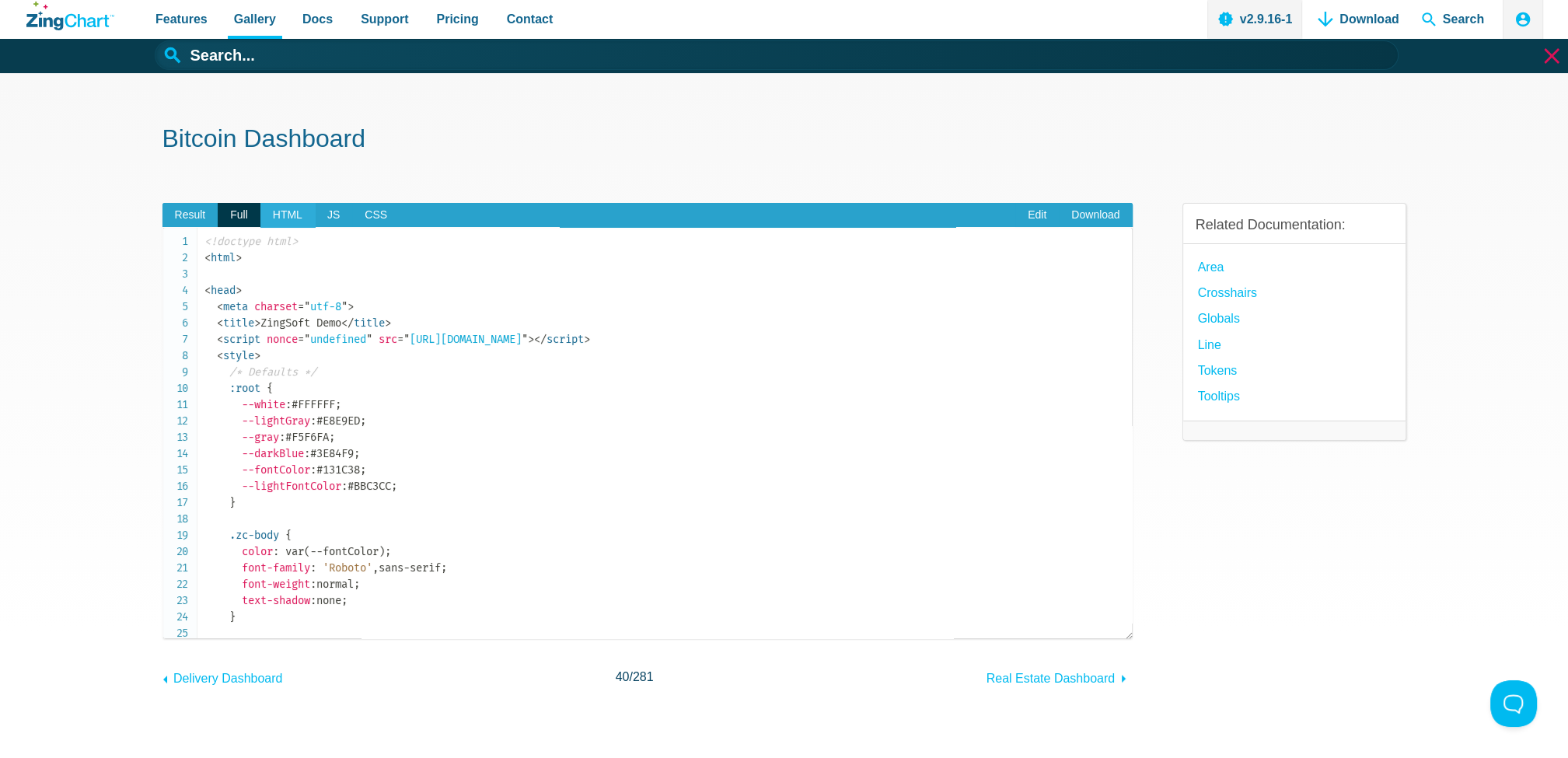
click at [292, 217] on span "HTML" at bounding box center [288, 215] width 55 height 25
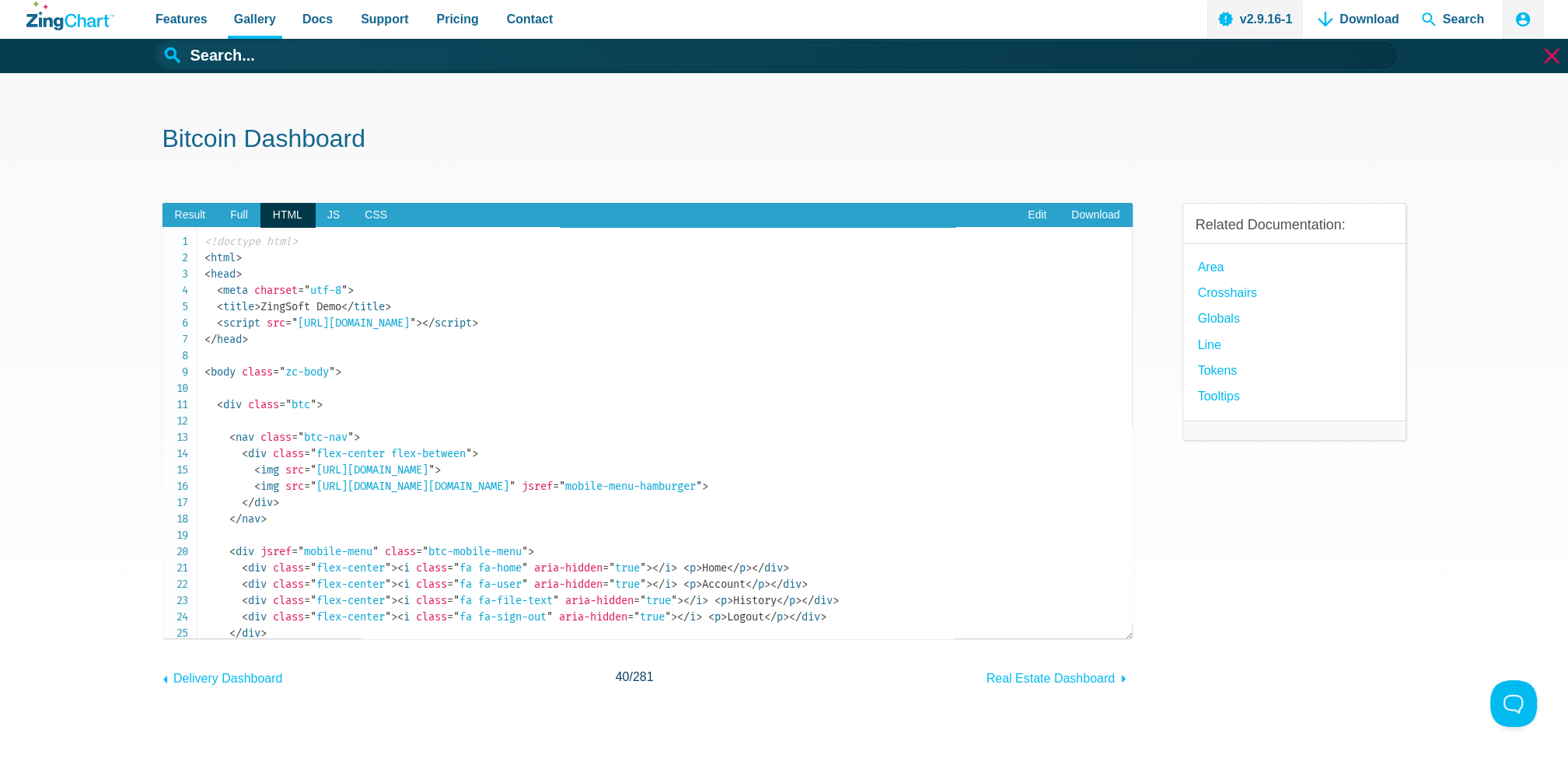
click at [313, 214] on span "HTML" at bounding box center [288, 215] width 55 height 25
click at [374, 214] on span "CSS" at bounding box center [376, 215] width 48 height 25
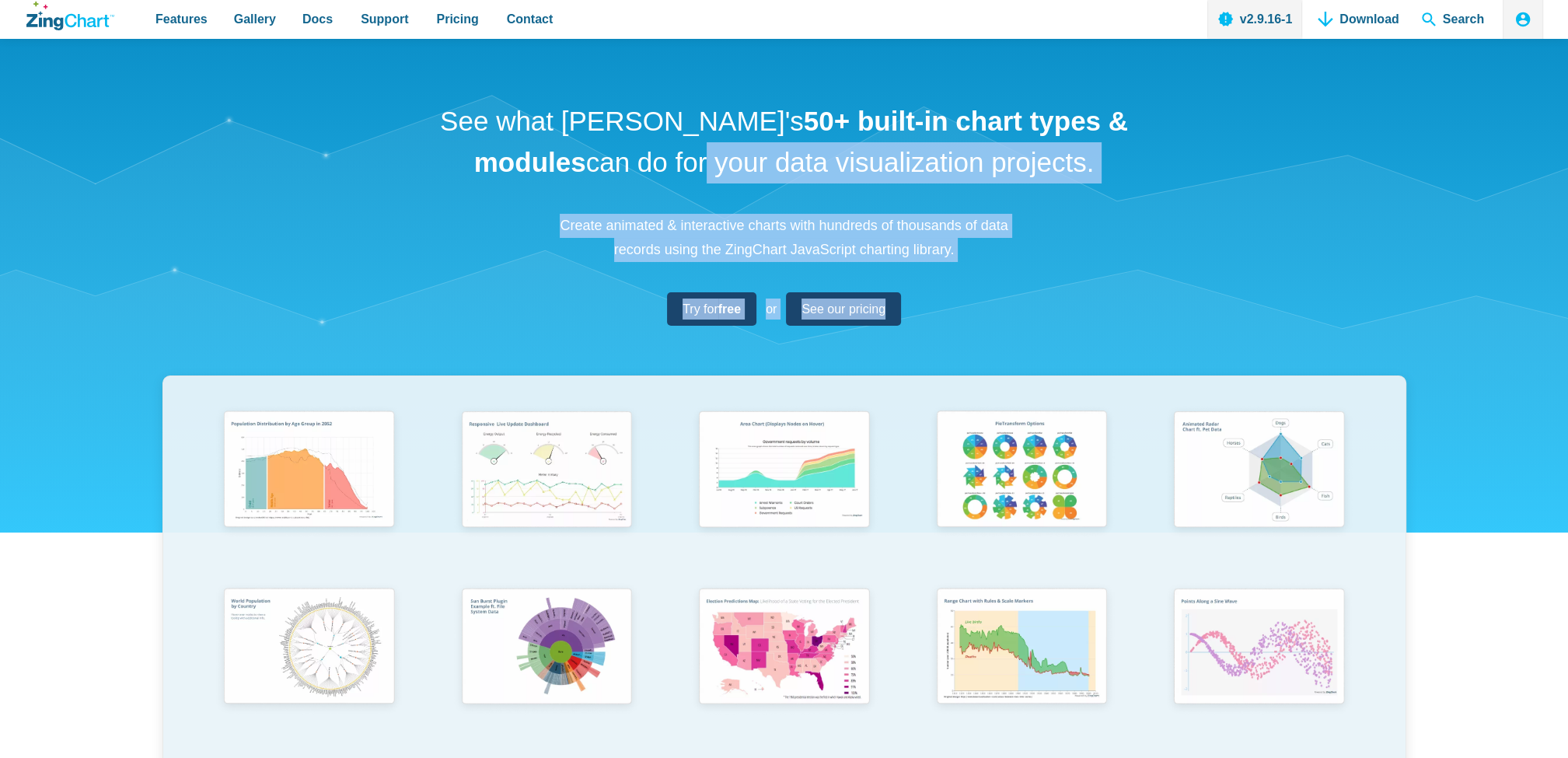
drag, startPoint x: 1030, startPoint y: 259, endPoint x: 687, endPoint y: 177, distance: 352.7
click at [687, 177] on div "See what [PERSON_NAME]'s 50+ built-in chart types & modules can do for your dat…" at bounding box center [784, 514] width 1568 height 951
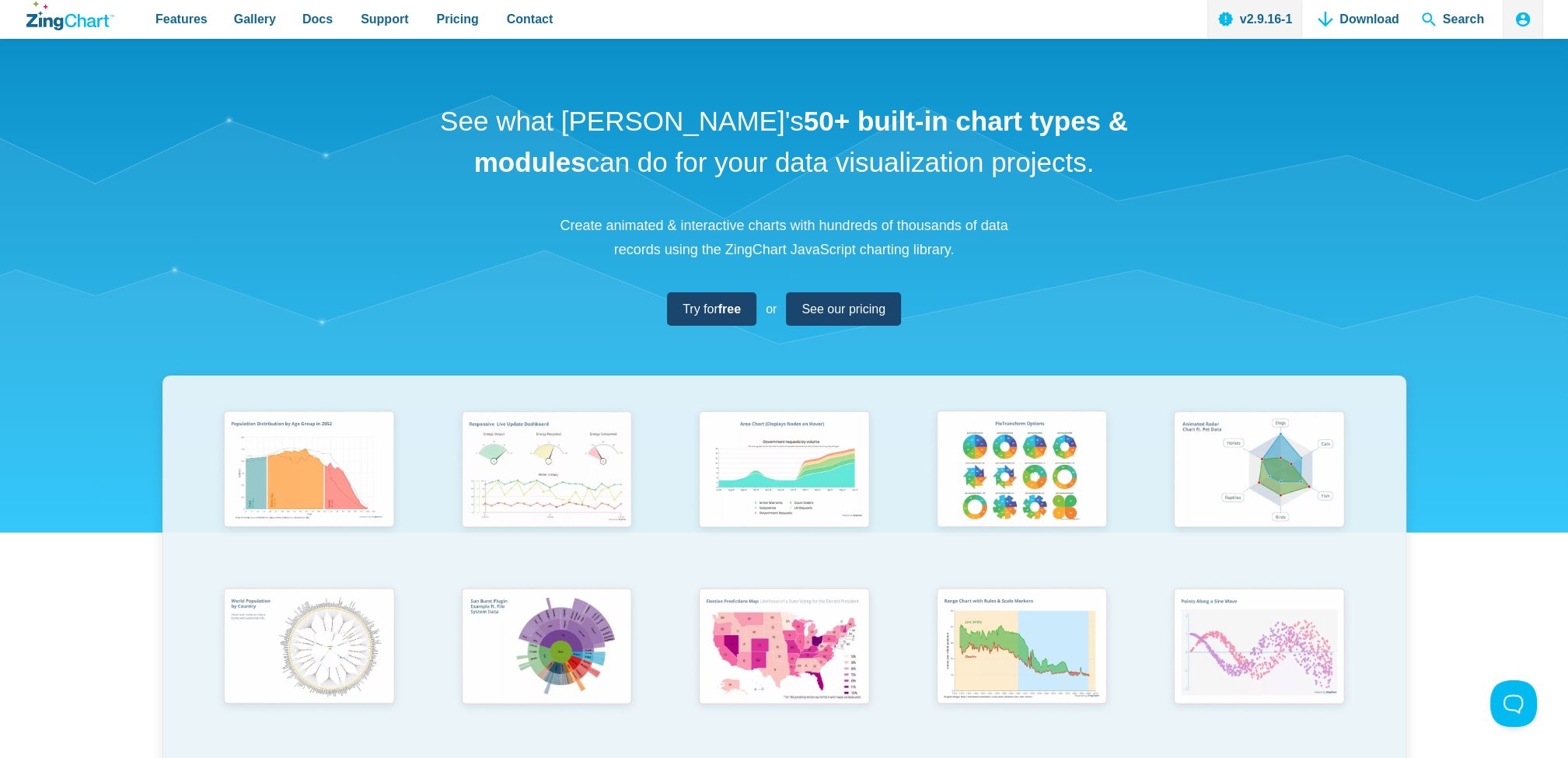
click at [485, 243] on div "See what [PERSON_NAME]'s 50+ built-in chart types & modules can do for your dat…" at bounding box center [784, 514] width 1568 height 951
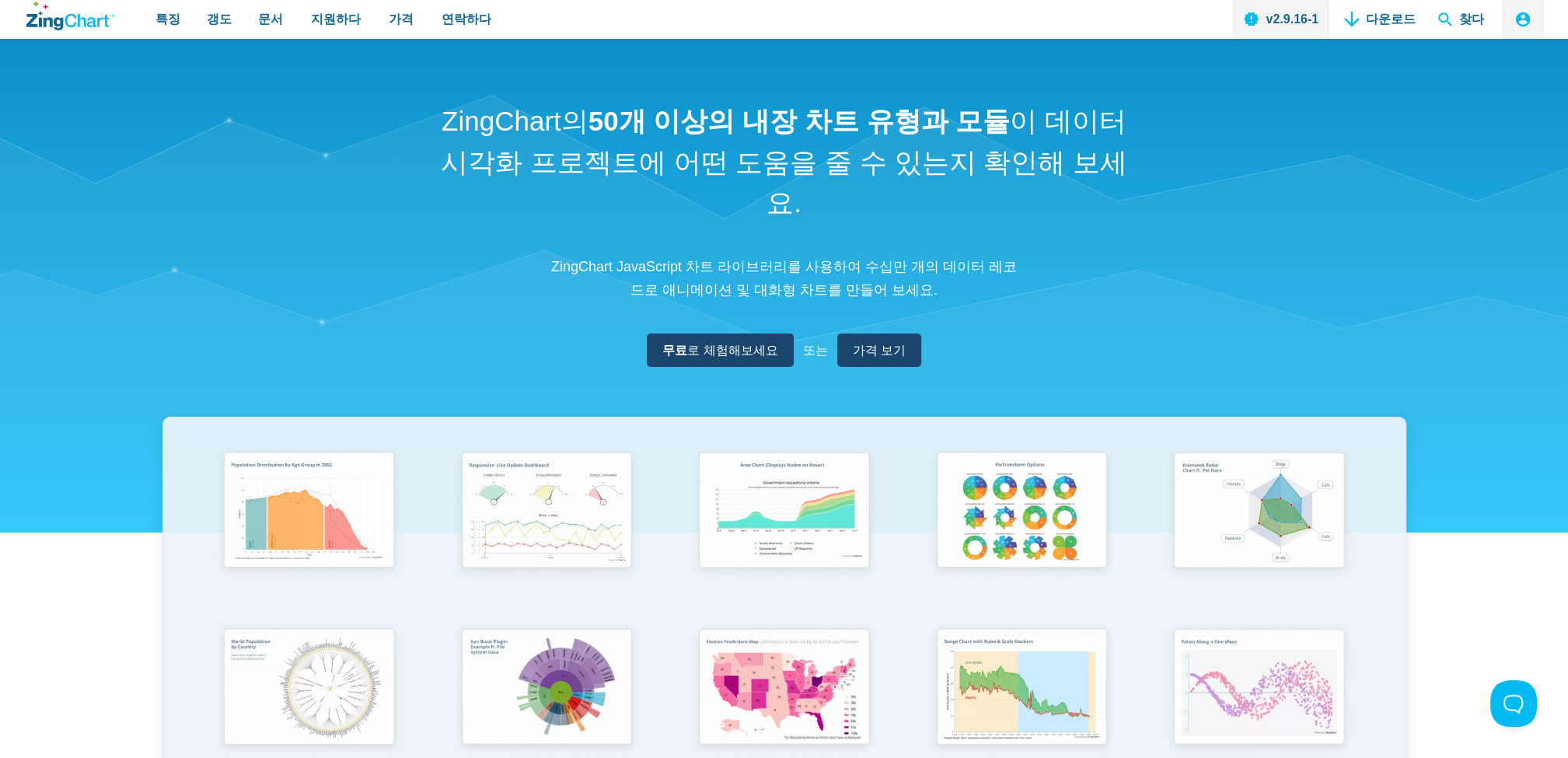
click at [931, 255] on p "ZingChart JavaScript 차트 라이브러리를 사용하여 수십만 개의 데이터 레코드로 애니메이션 및 대화형 차트를 만들어 보세요." at bounding box center [784, 278] width 466 height 48
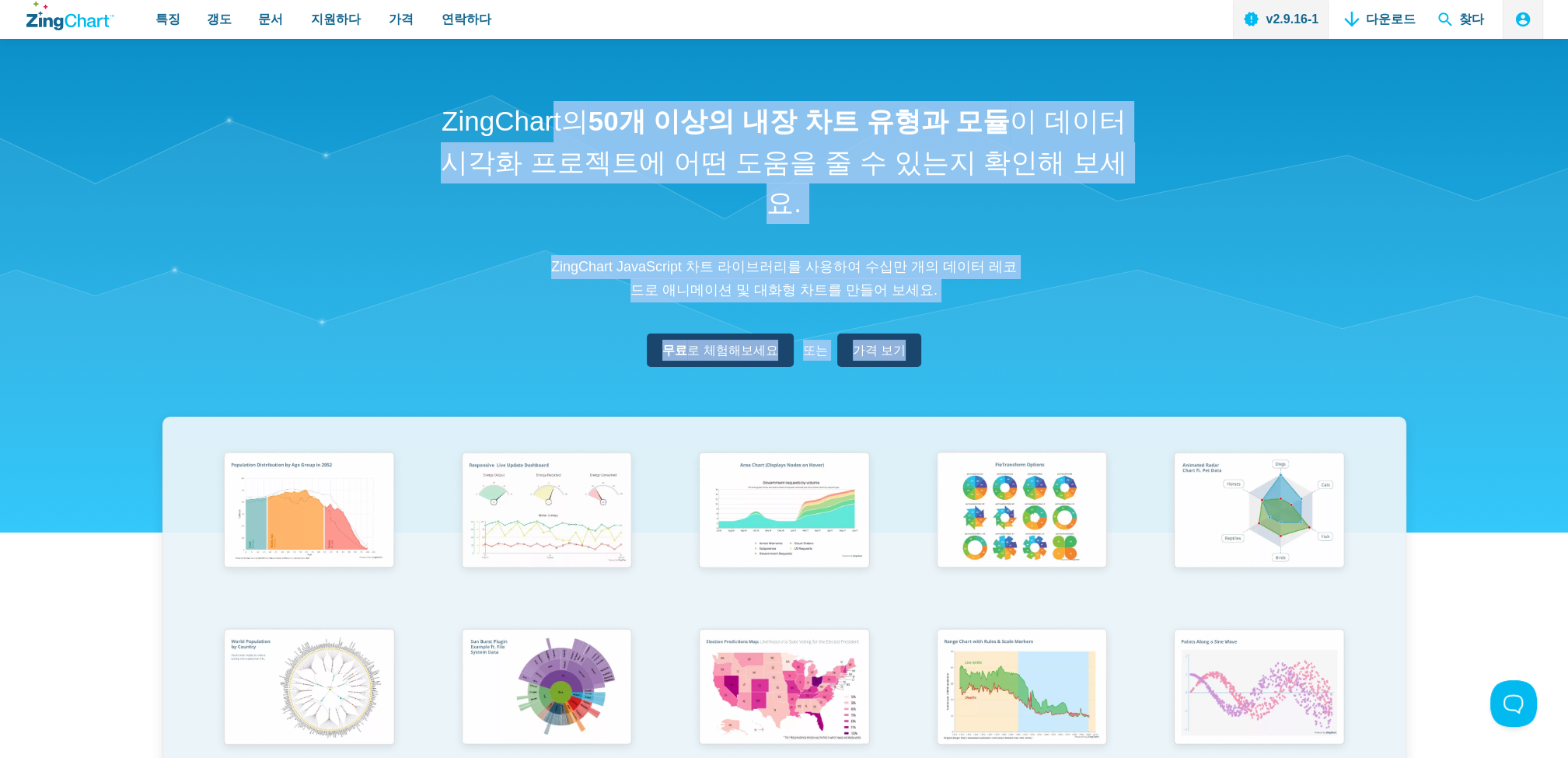
drag, startPoint x: 967, startPoint y: 285, endPoint x: 418, endPoint y: 79, distance: 586.4
click at [418, 79] on div "ZingChart의 50개 이상의 내장 차트 유형과 모듈 이 데이터 시각화 프로젝트에 어떤 도움을 줄 수 있는지 확인해 보세요. ZingCha…" at bounding box center [784, 534] width 1568 height 992
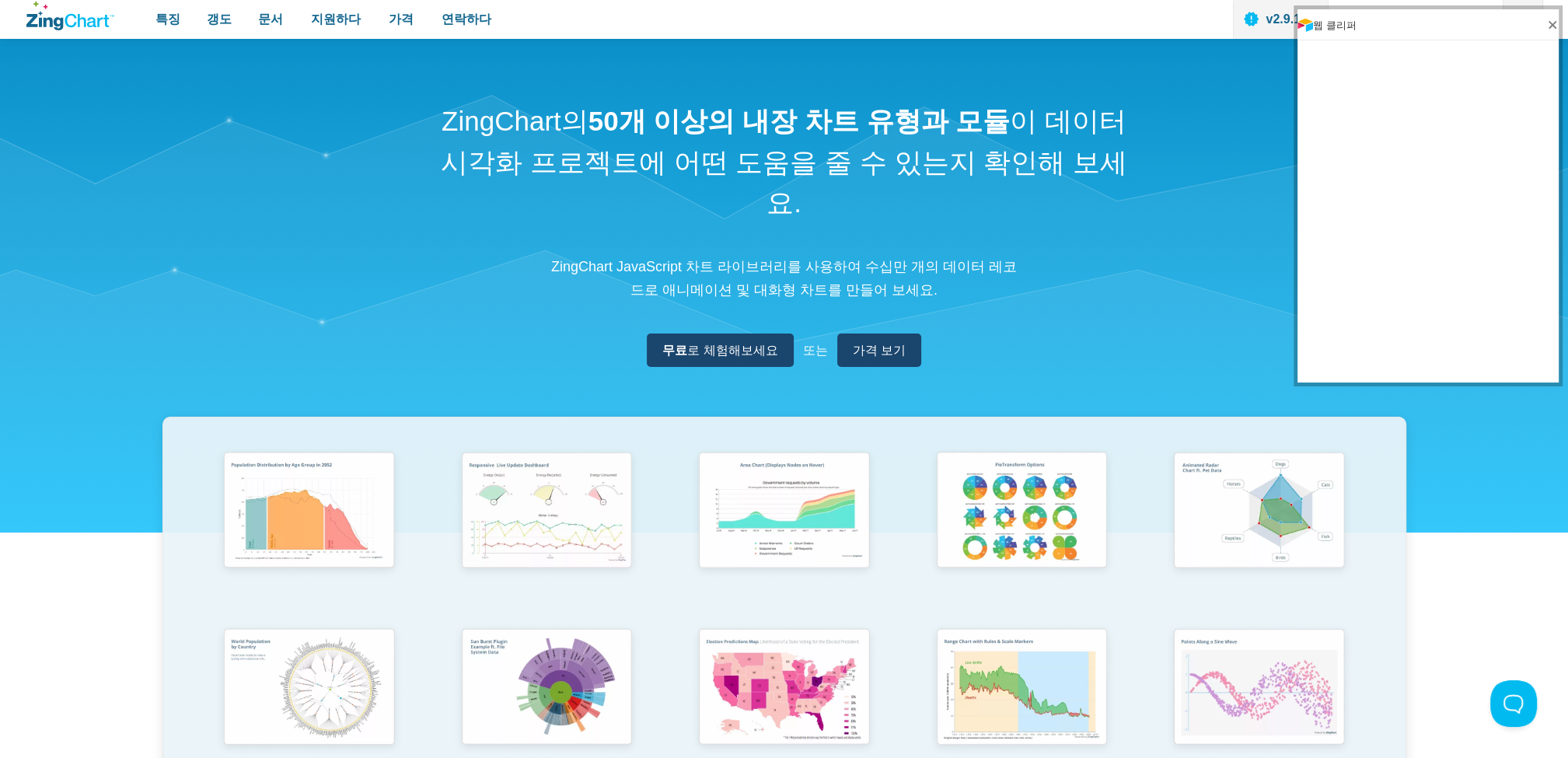
click at [987, 319] on div "ZingChart의 50개 이상의 내장 차트 유형과 모듈 이 데이터 시각화 프로젝트에 어떤 도움을 줄 수 있는지 확인해 보세요. ZingCha…" at bounding box center [784, 534] width 1568 height 992
click at [870, 344] on font "가격 보기" at bounding box center [873, 350] width 53 height 13
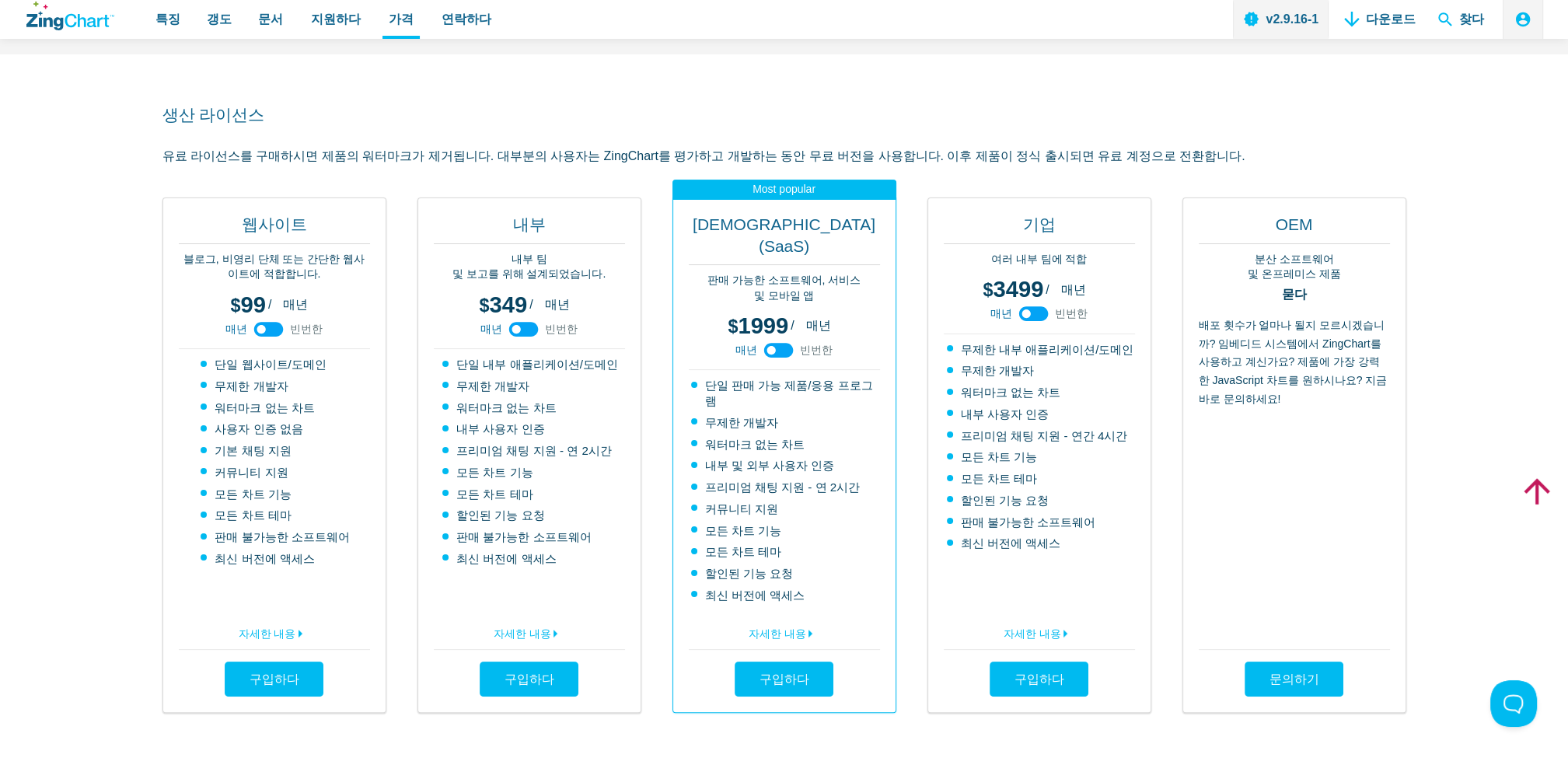
click at [769, 319] on div "1999 5999 / 매년 빈번한 매년 빈번한" at bounding box center [785, 340] width 191 height 60
click at [776, 343] on use "앱 콘텐츠" at bounding box center [779, 350] width 29 height 15
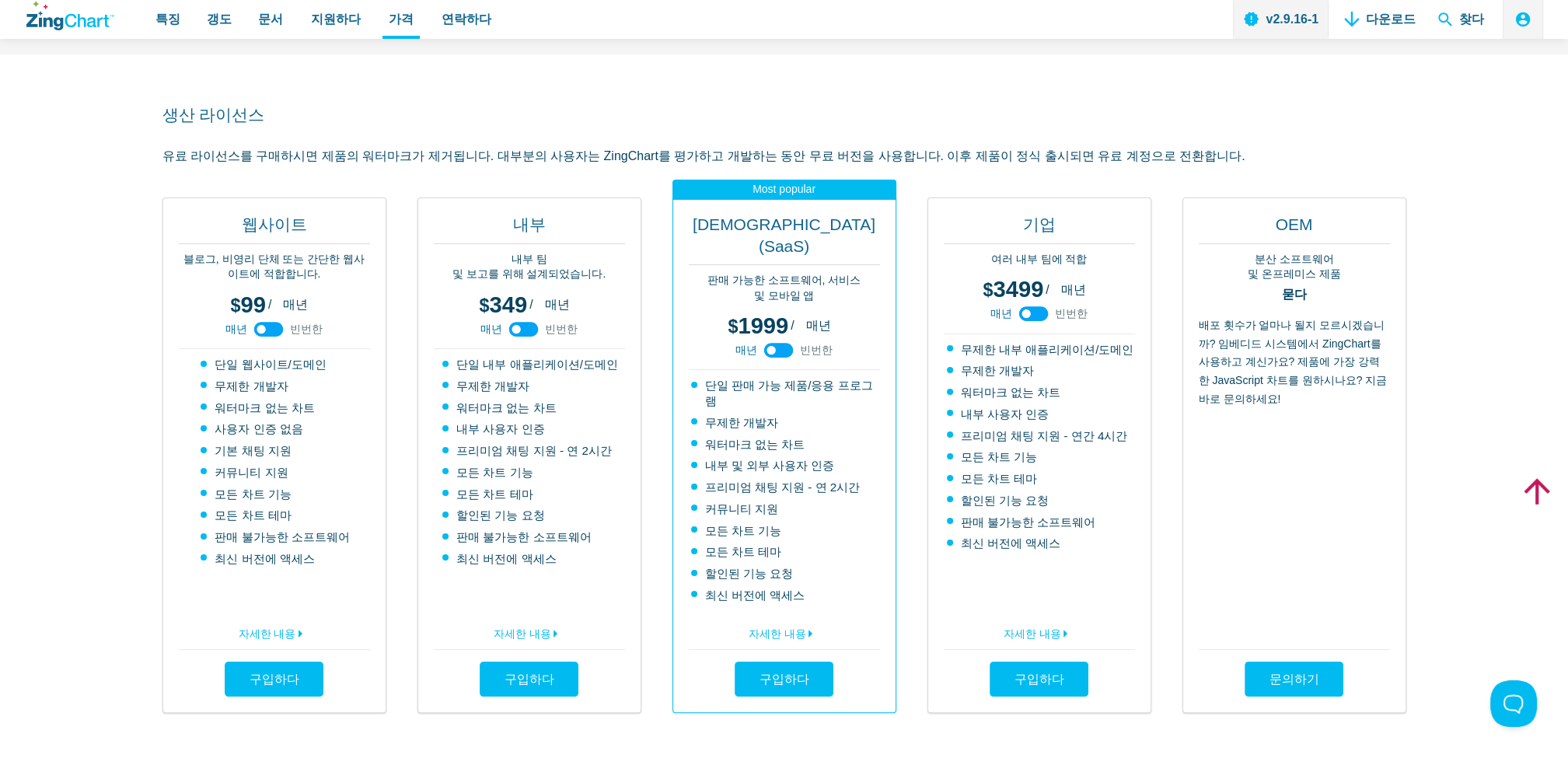
click at [776, 343] on use "앱 콘텐츠" at bounding box center [779, 350] width 29 height 15
click at [930, 121] on h2 "생산 라이선스" at bounding box center [785, 114] width 1244 height 21
click at [1047, 627] on font "자세한 내용" at bounding box center [1032, 633] width 58 height 13
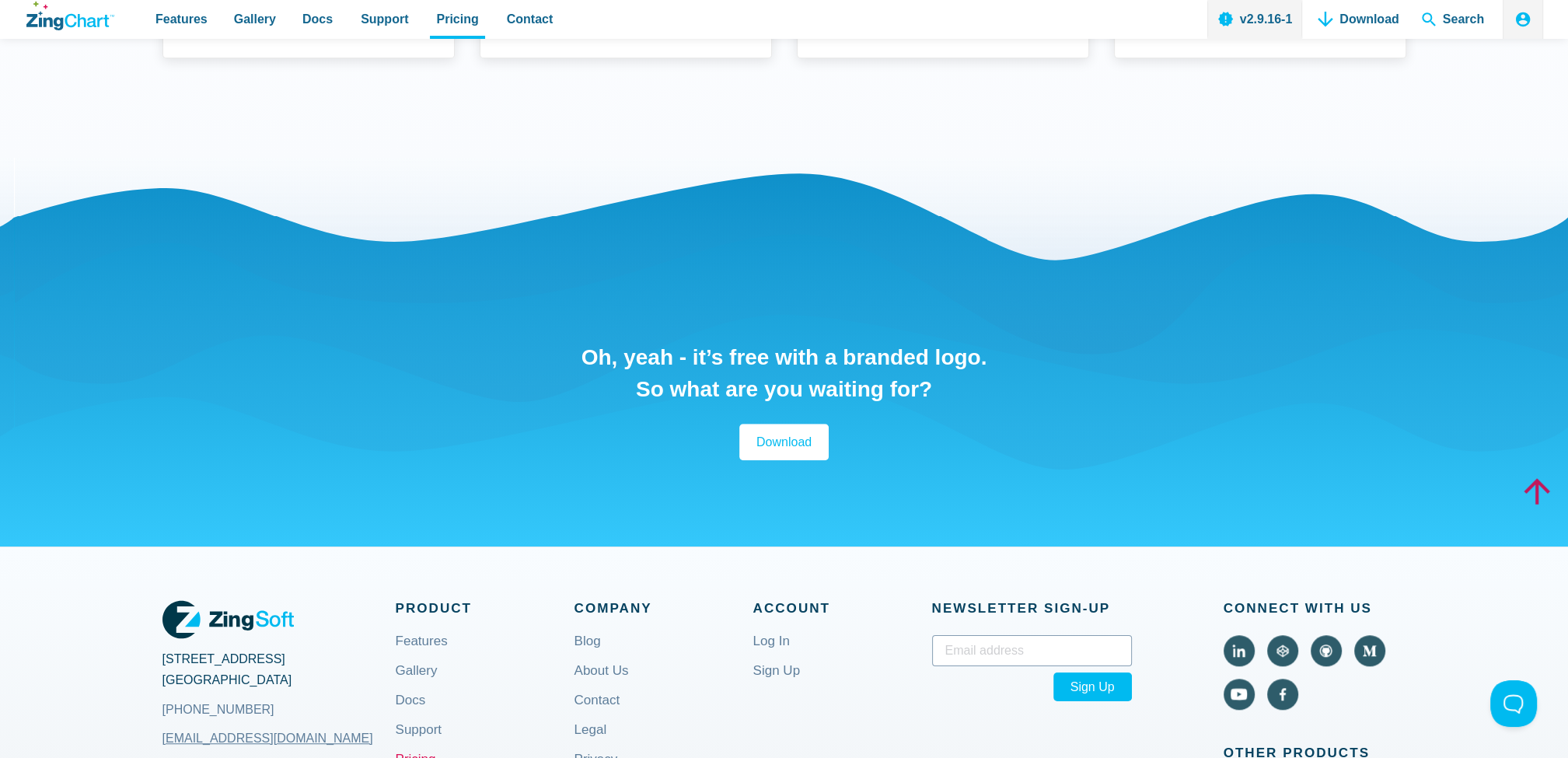
scroll to position [1633, 0]
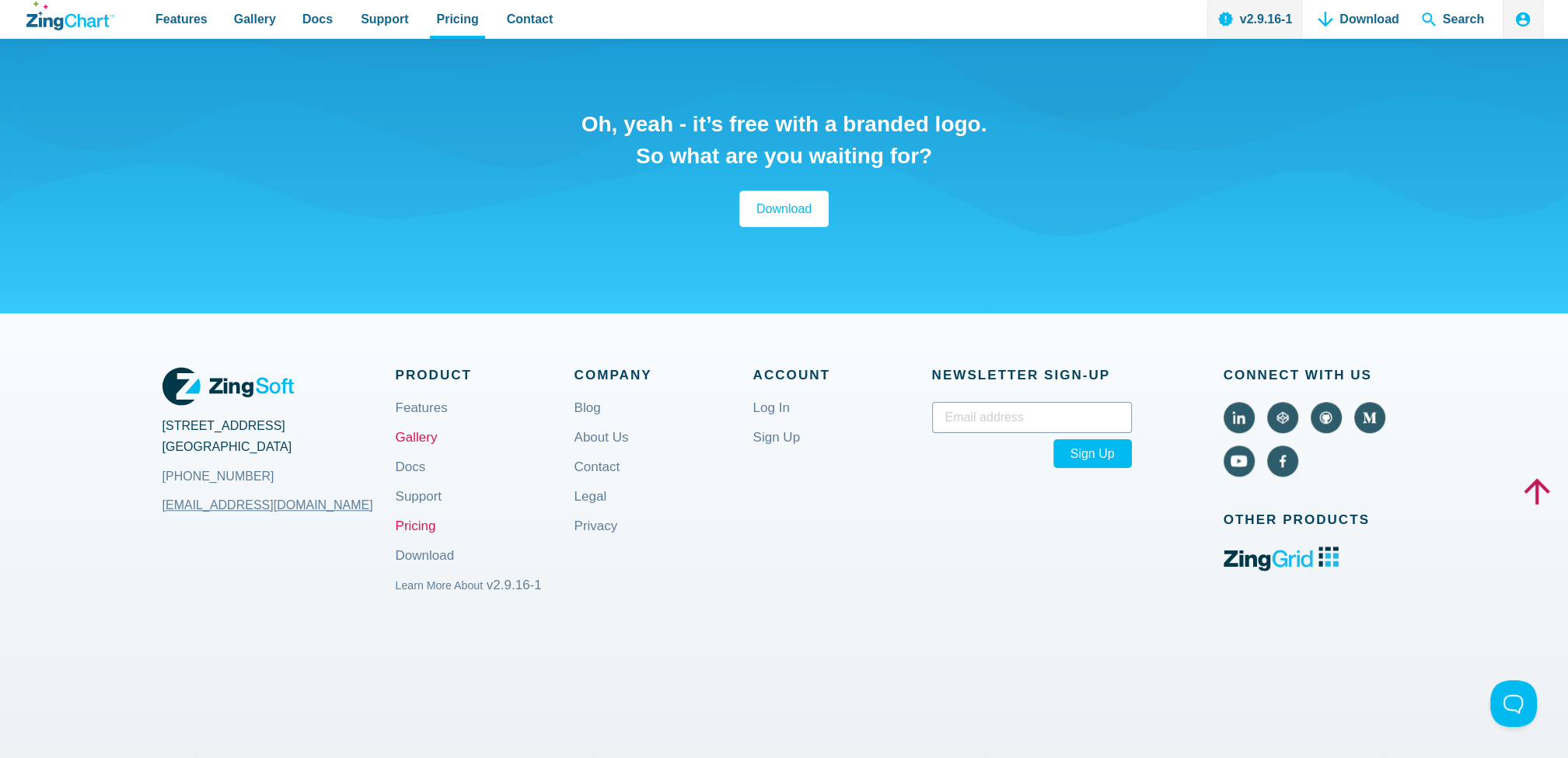
click at [403, 439] on link "Gallery" at bounding box center [417, 450] width 42 height 38
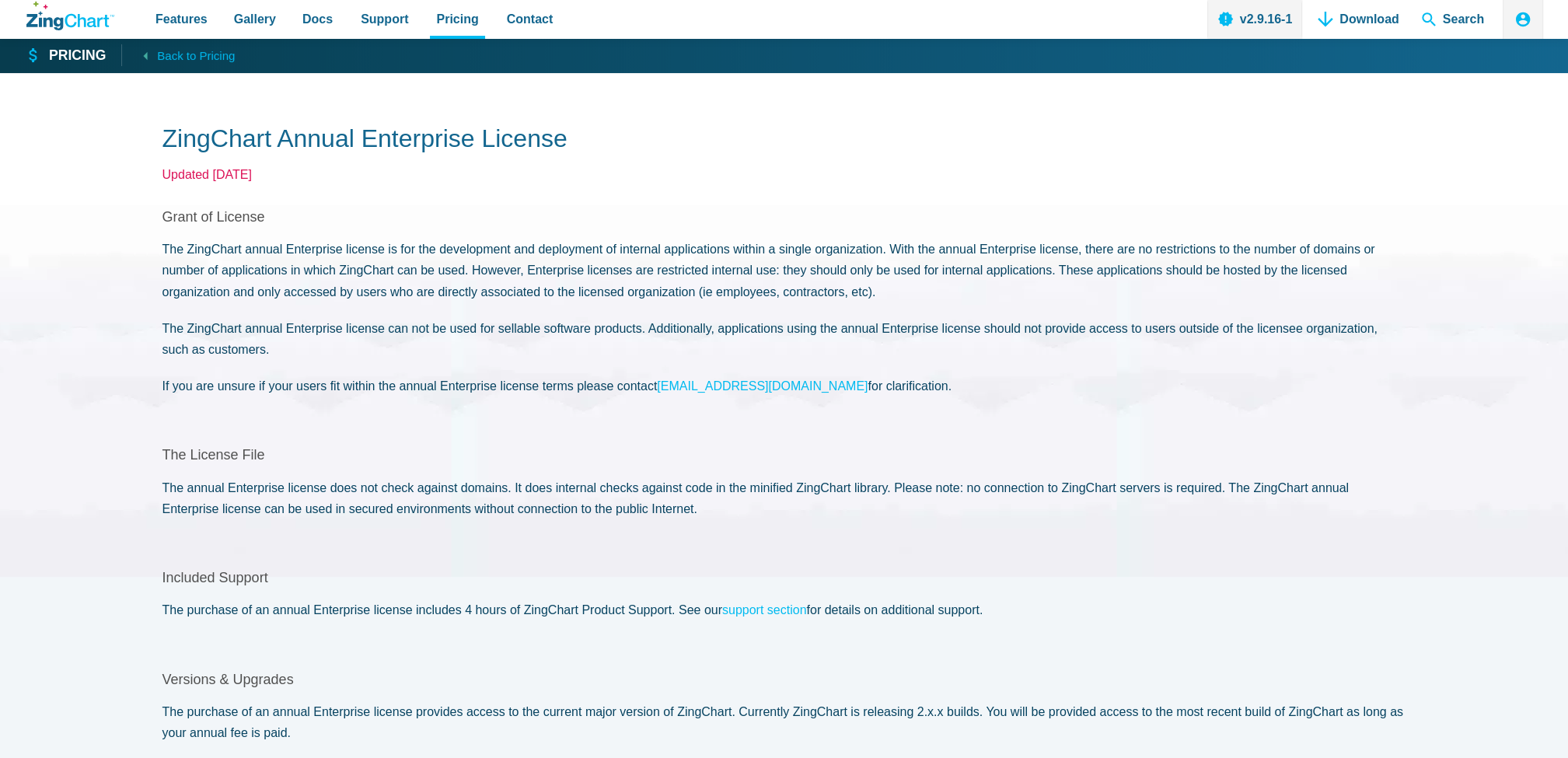
click at [683, 461] on section "The License File The annual Enterprise license does not check against domains. …" at bounding box center [785, 482] width 1244 height 73
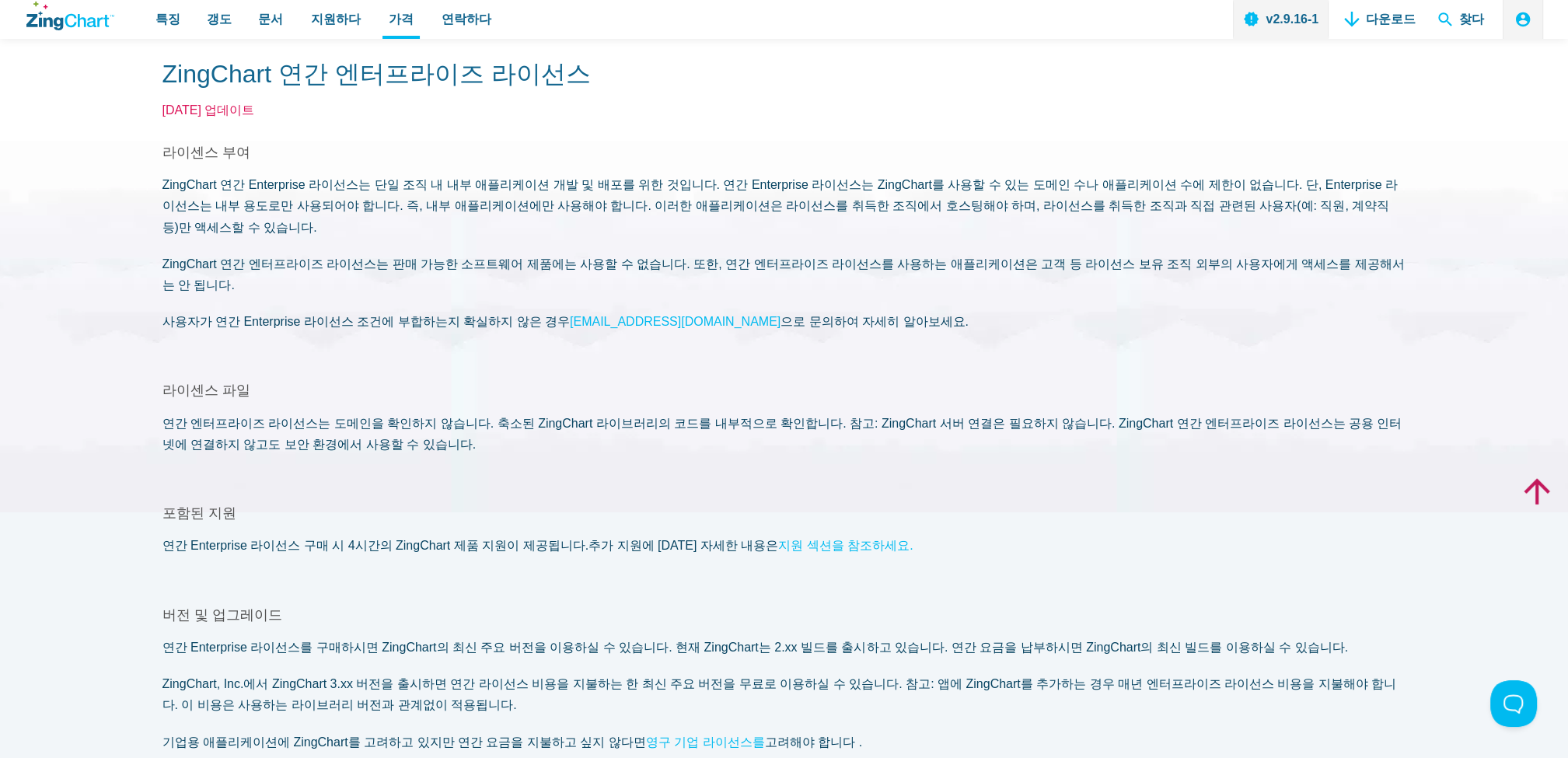
scroll to position [233, 0]
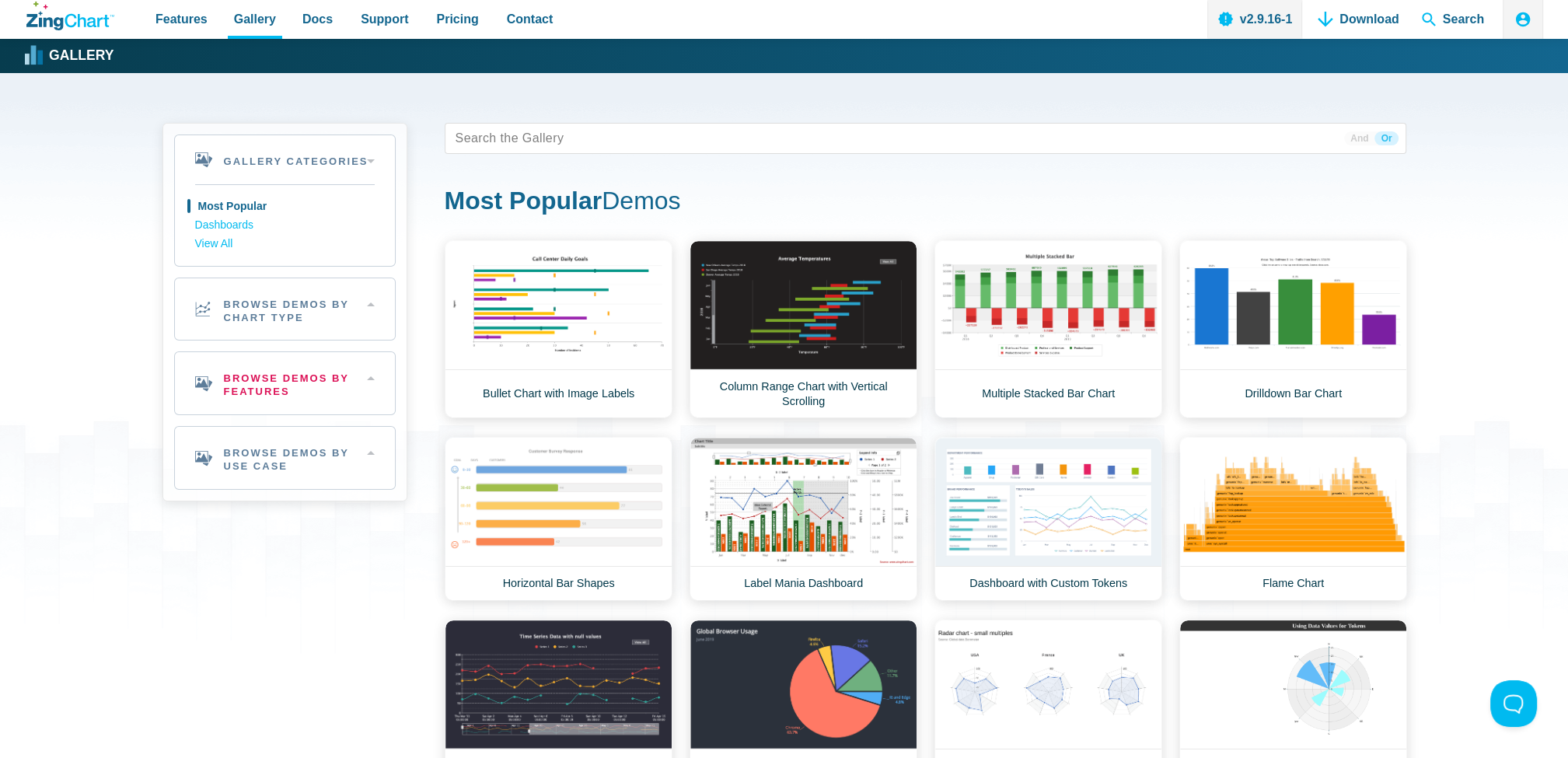
click at [289, 385] on h2 "Browse Demos By Features" at bounding box center [285, 383] width 220 height 62
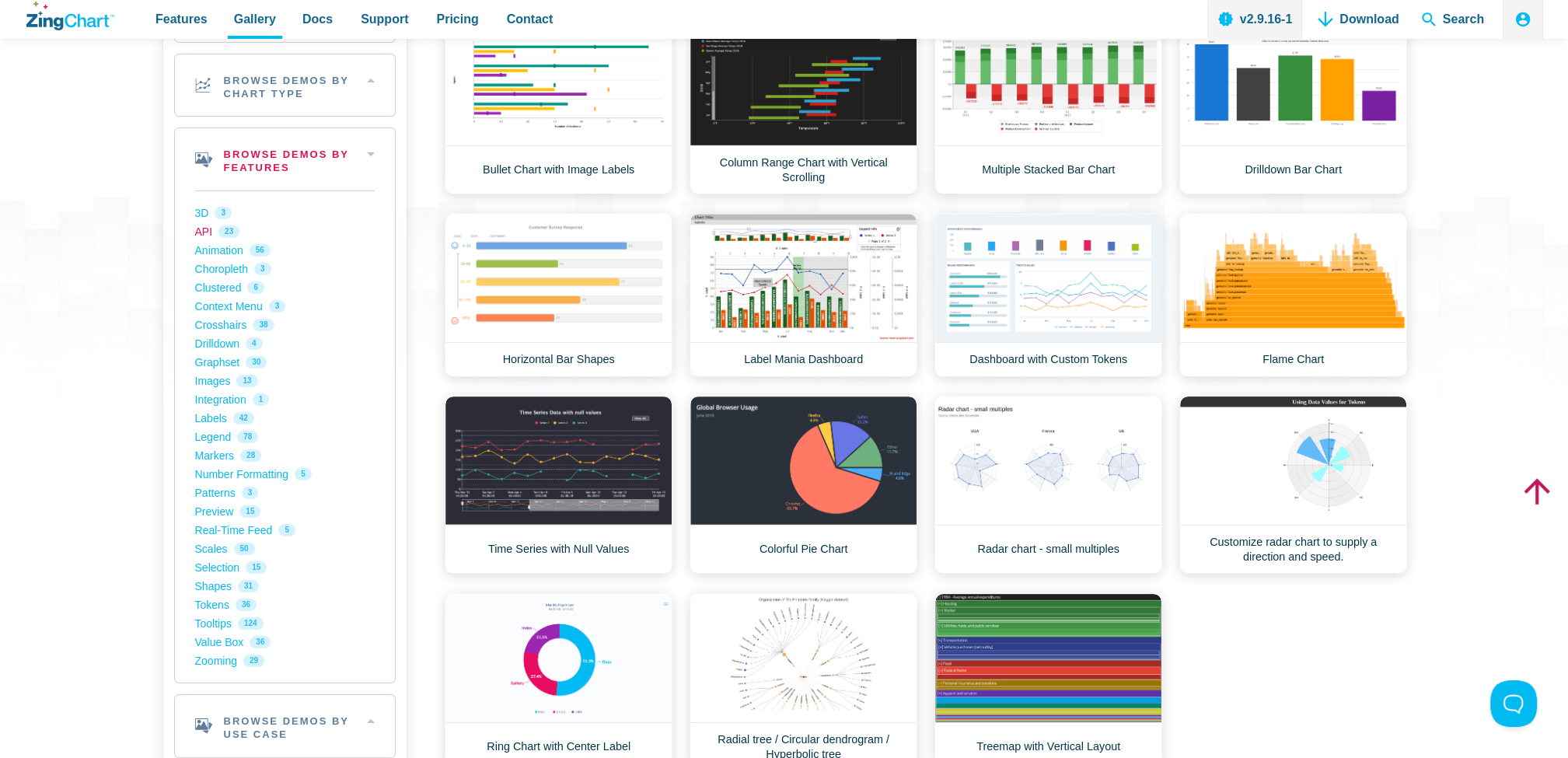
scroll to position [233, 0]
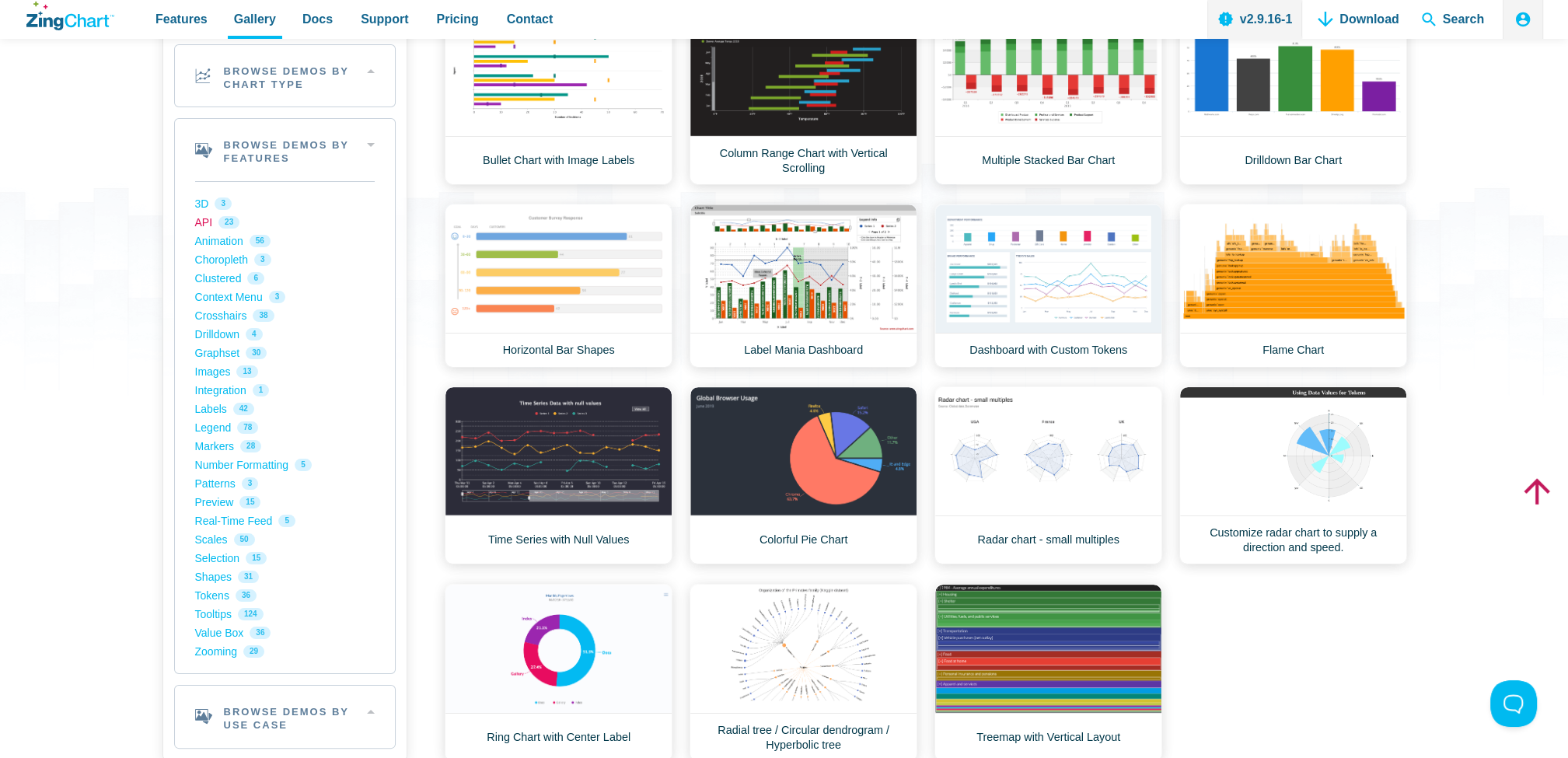
click at [231, 226] on link "API 23" at bounding box center [285, 222] width 179 height 18
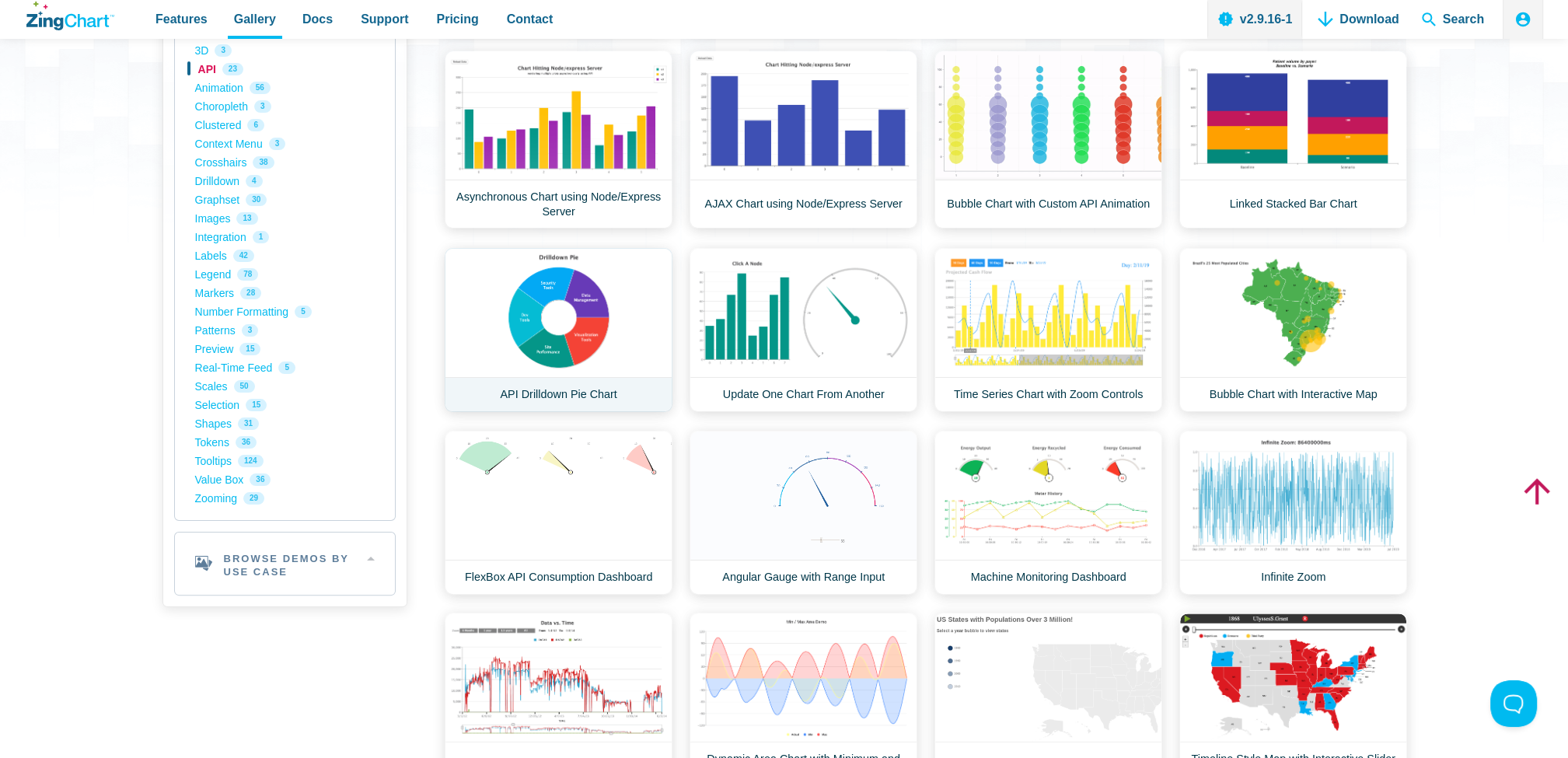
scroll to position [389, 0]
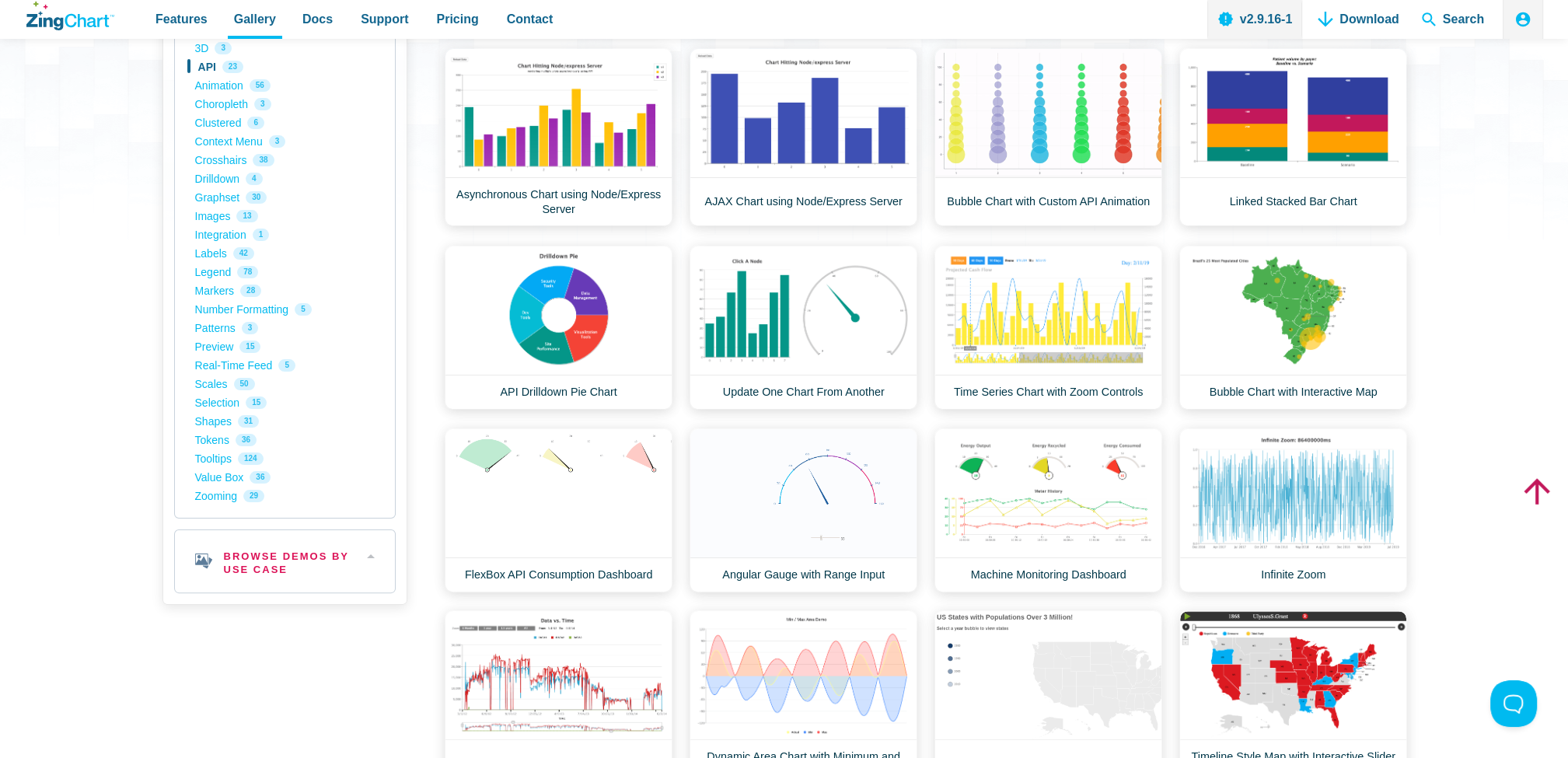
click at [249, 563] on h2 "Browse Demos By Use Case" at bounding box center [285, 561] width 220 height 62
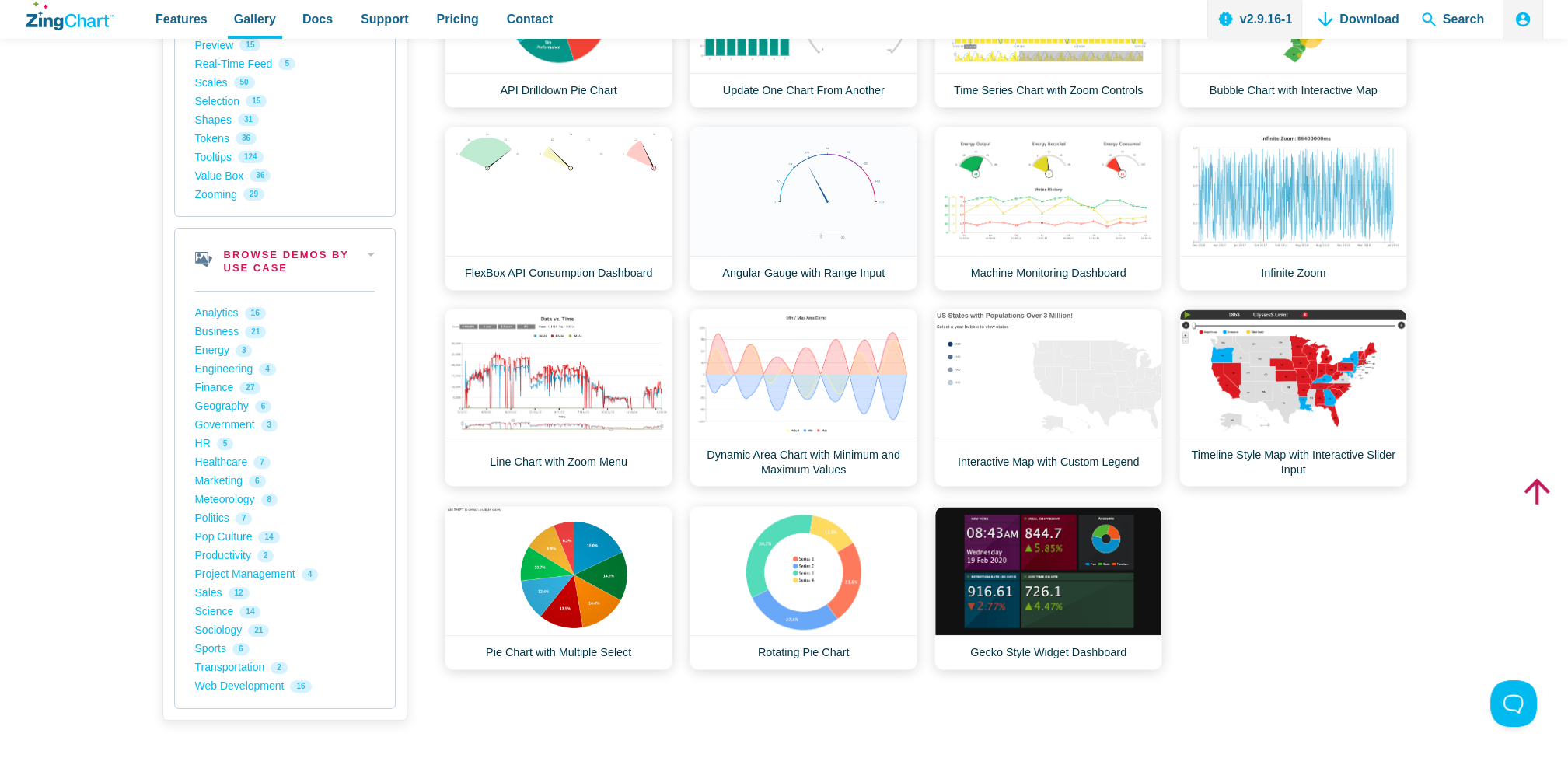
scroll to position [700, 0]
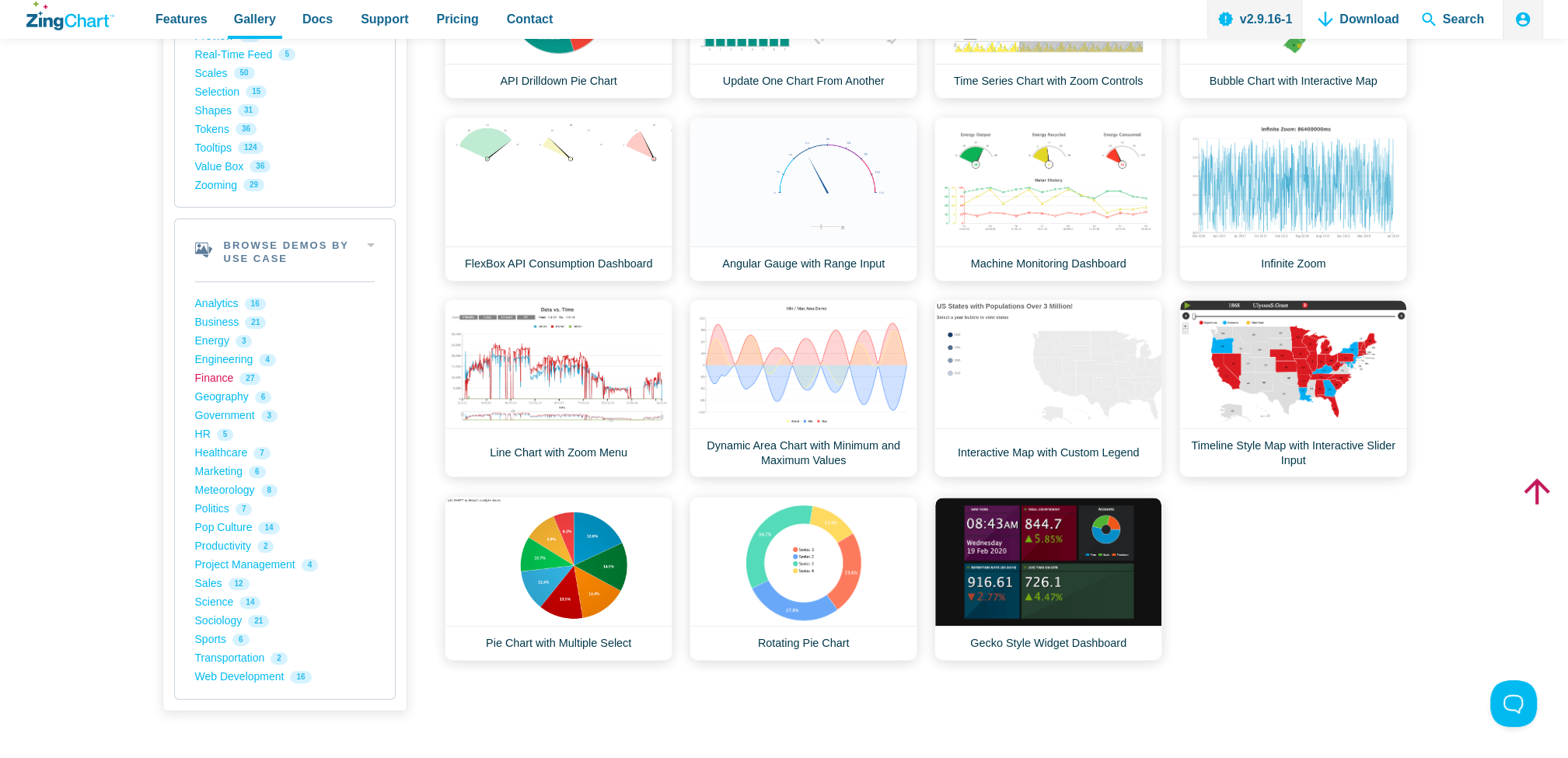
click at [210, 376] on link "Finance 27" at bounding box center [285, 378] width 179 height 18
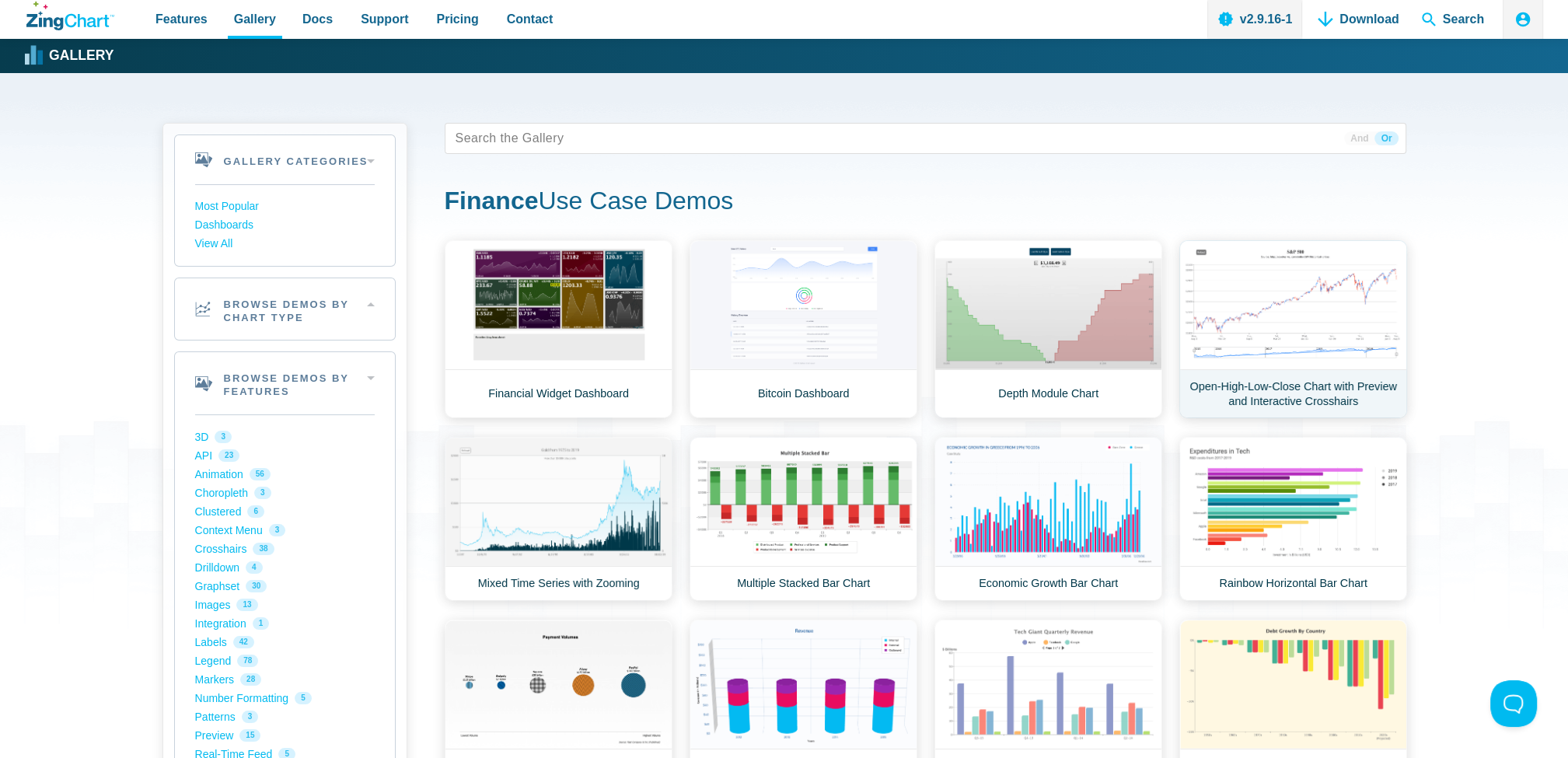
click at [1235, 324] on link "Open-High-Low-Close Chart with Preview and Interactive Crosshairs" at bounding box center [1294, 330] width 228 height 178
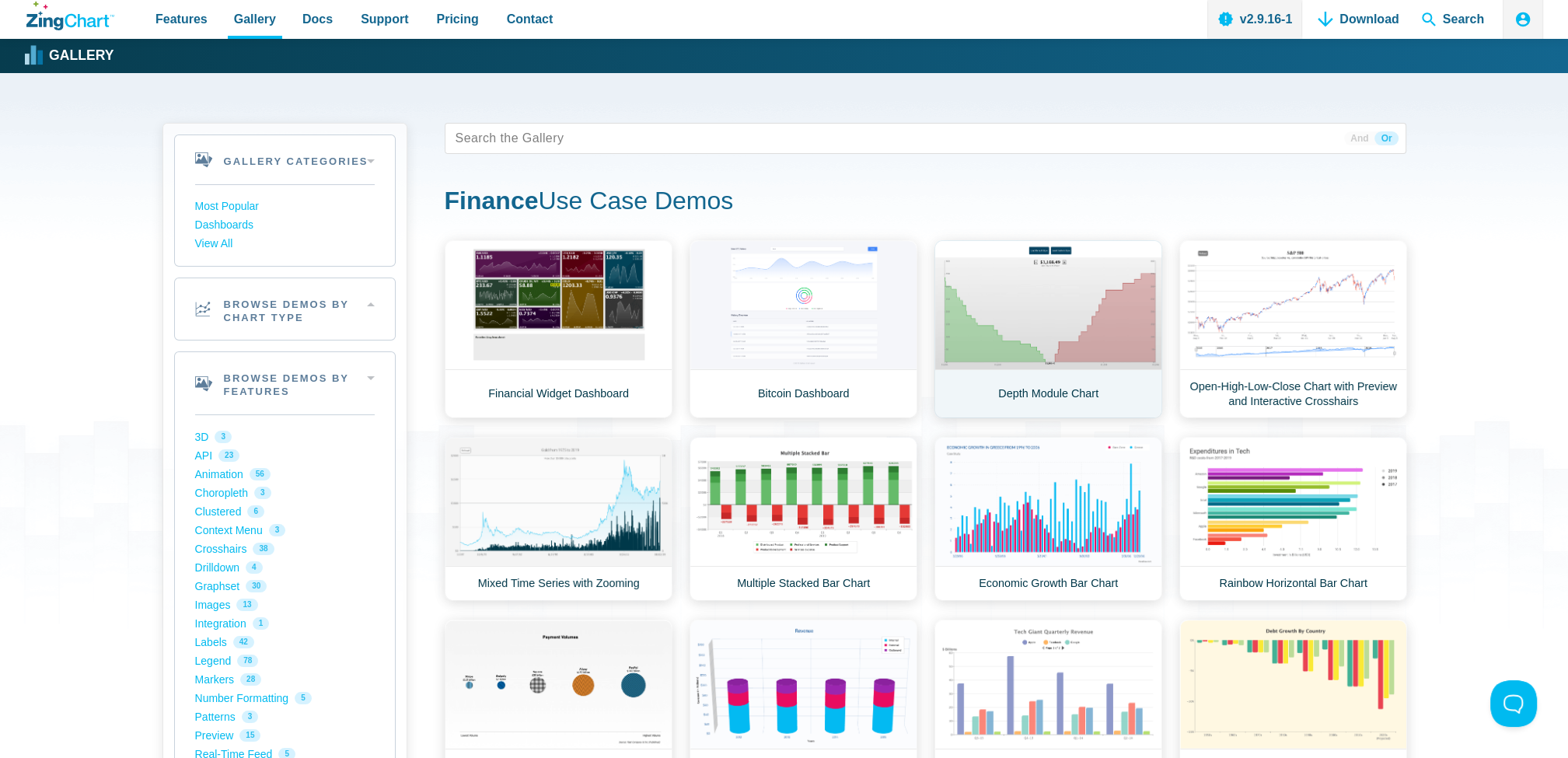
scroll to position [78, 0]
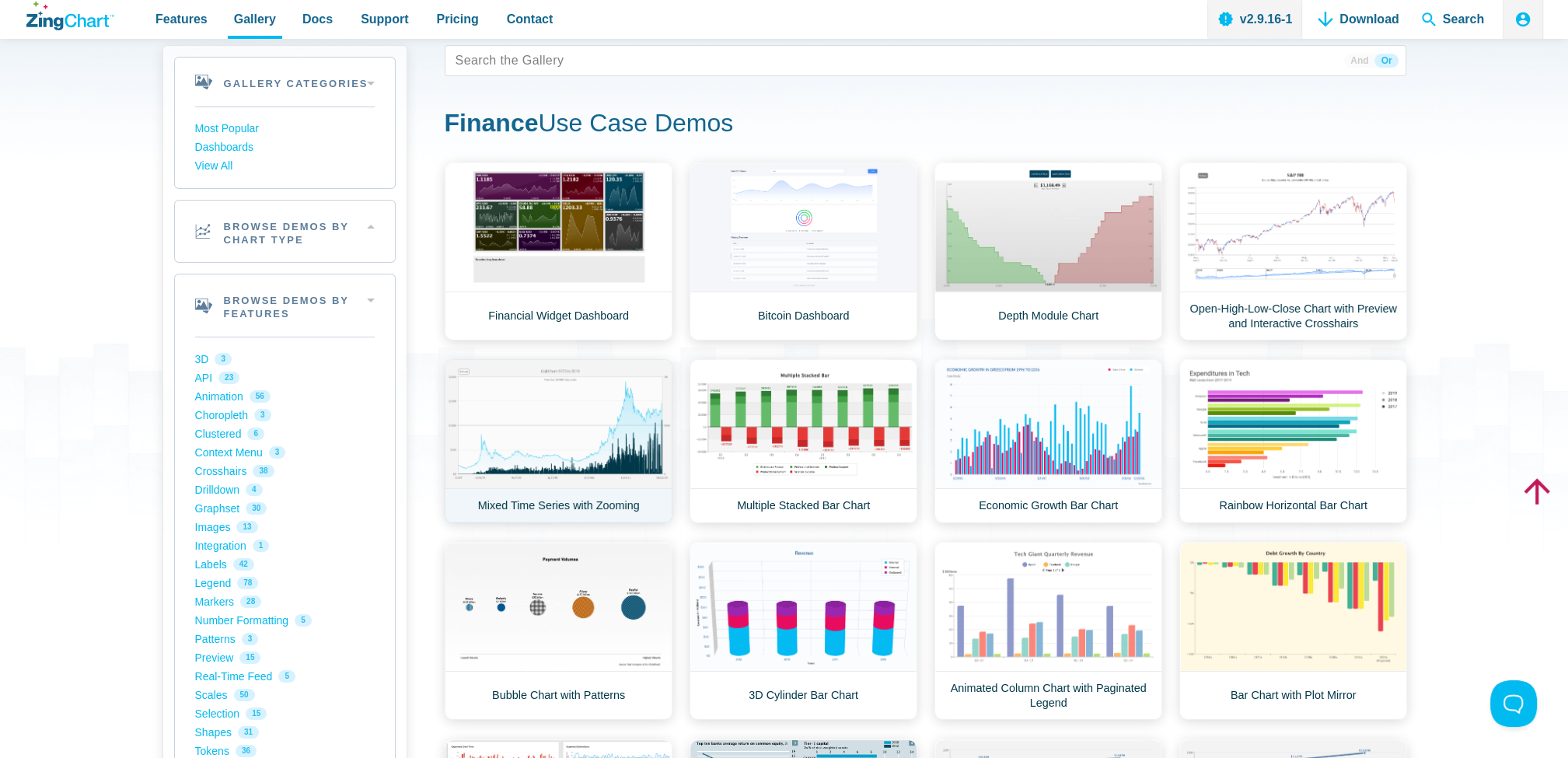
click at [608, 457] on link "Mixed Time Series with Zooming" at bounding box center [558, 441] width 228 height 164
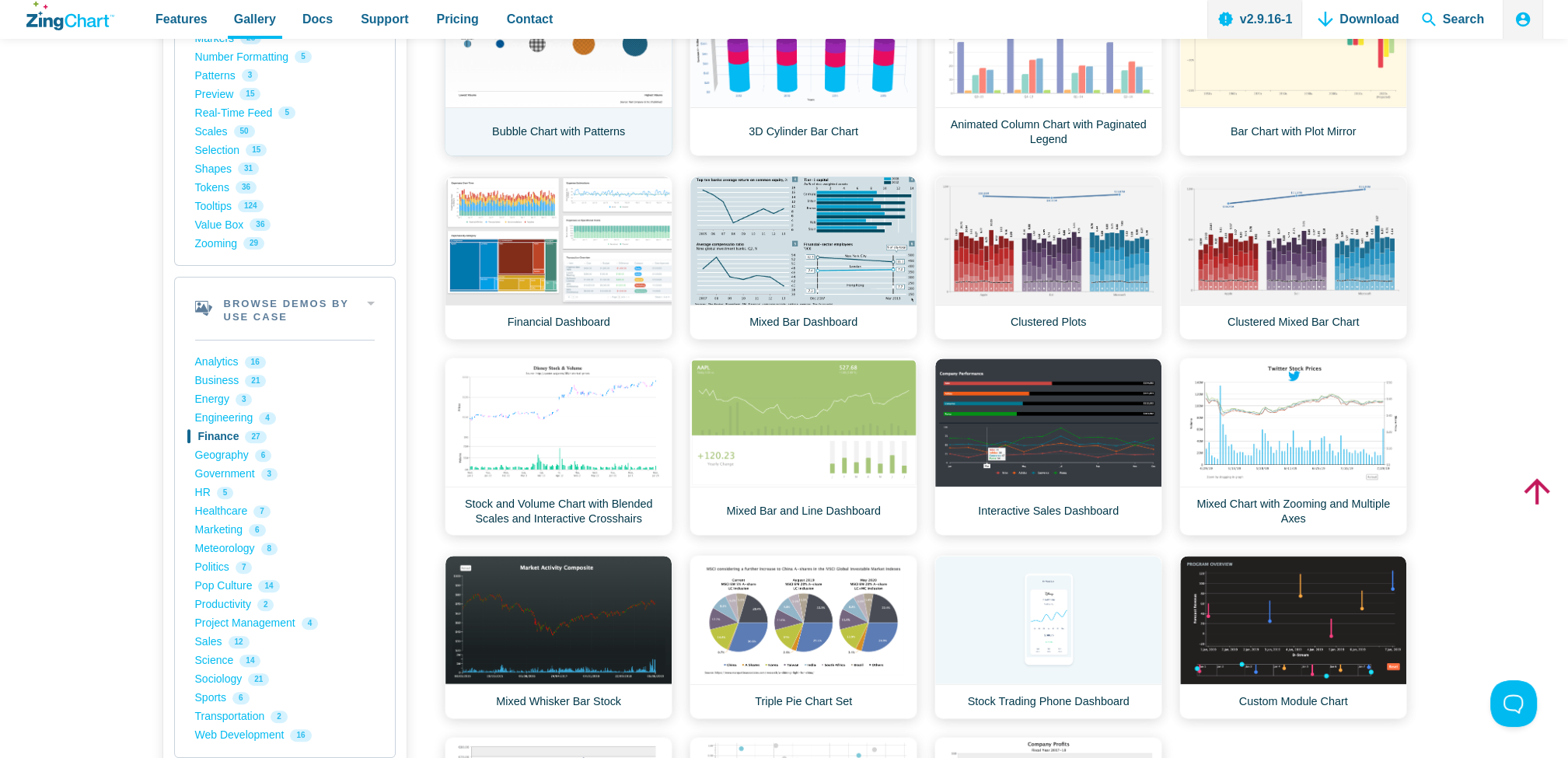
scroll to position [700, 0]
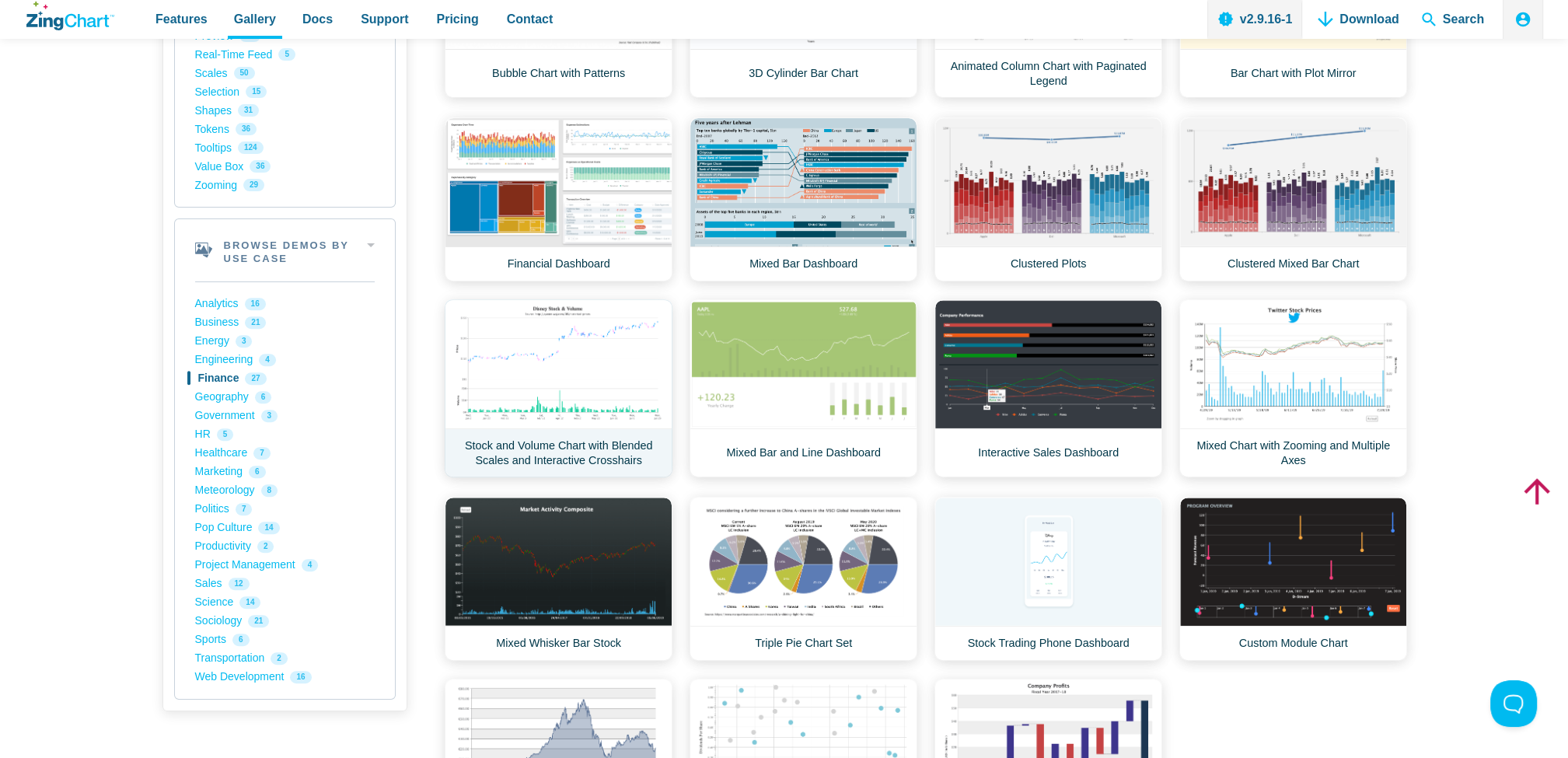
click at [607, 366] on link "Stock and Volume Chart with Blended Scales and Interactive Crosshairs" at bounding box center [558, 388] width 228 height 178
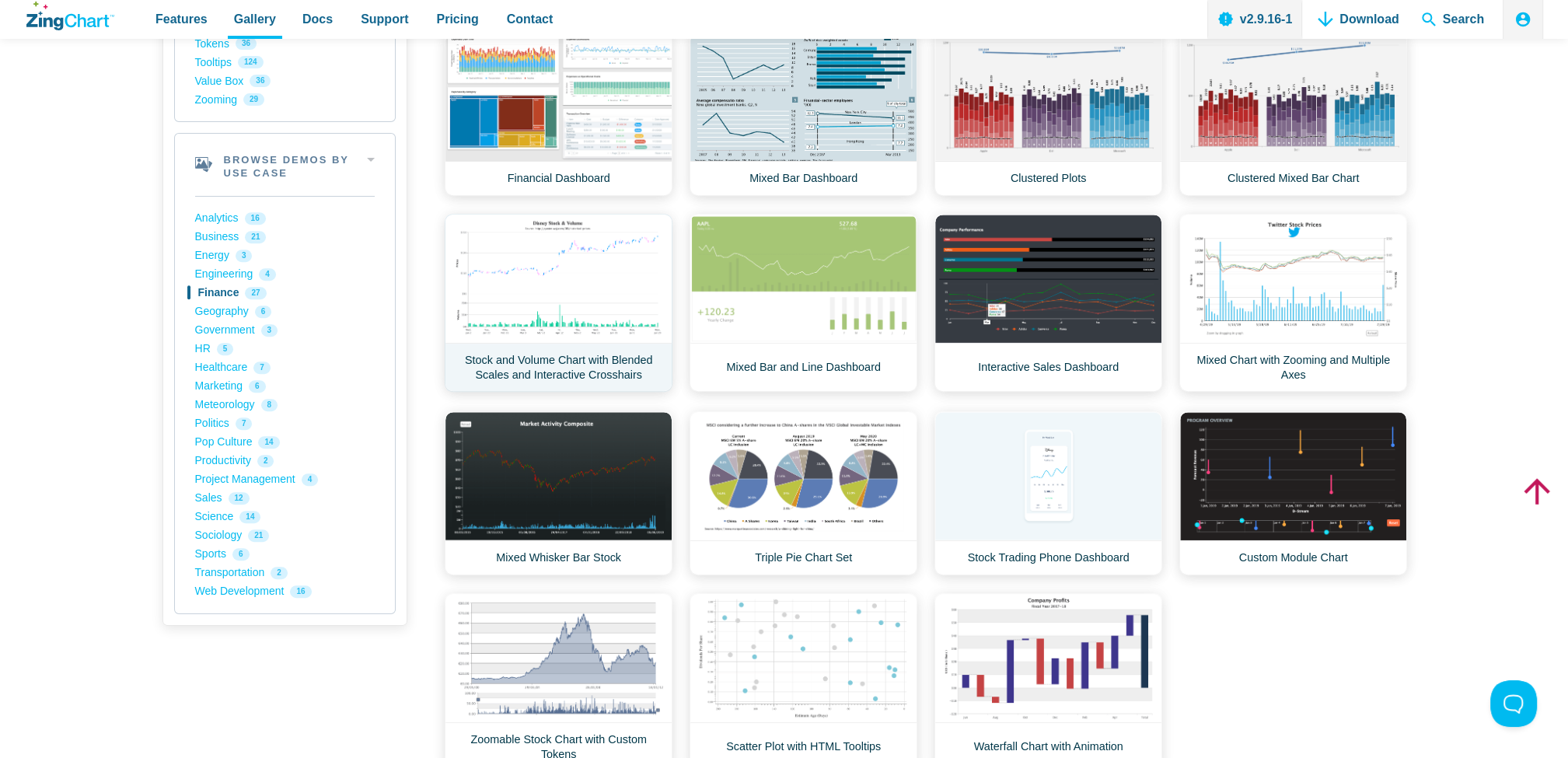
scroll to position [1010, 0]
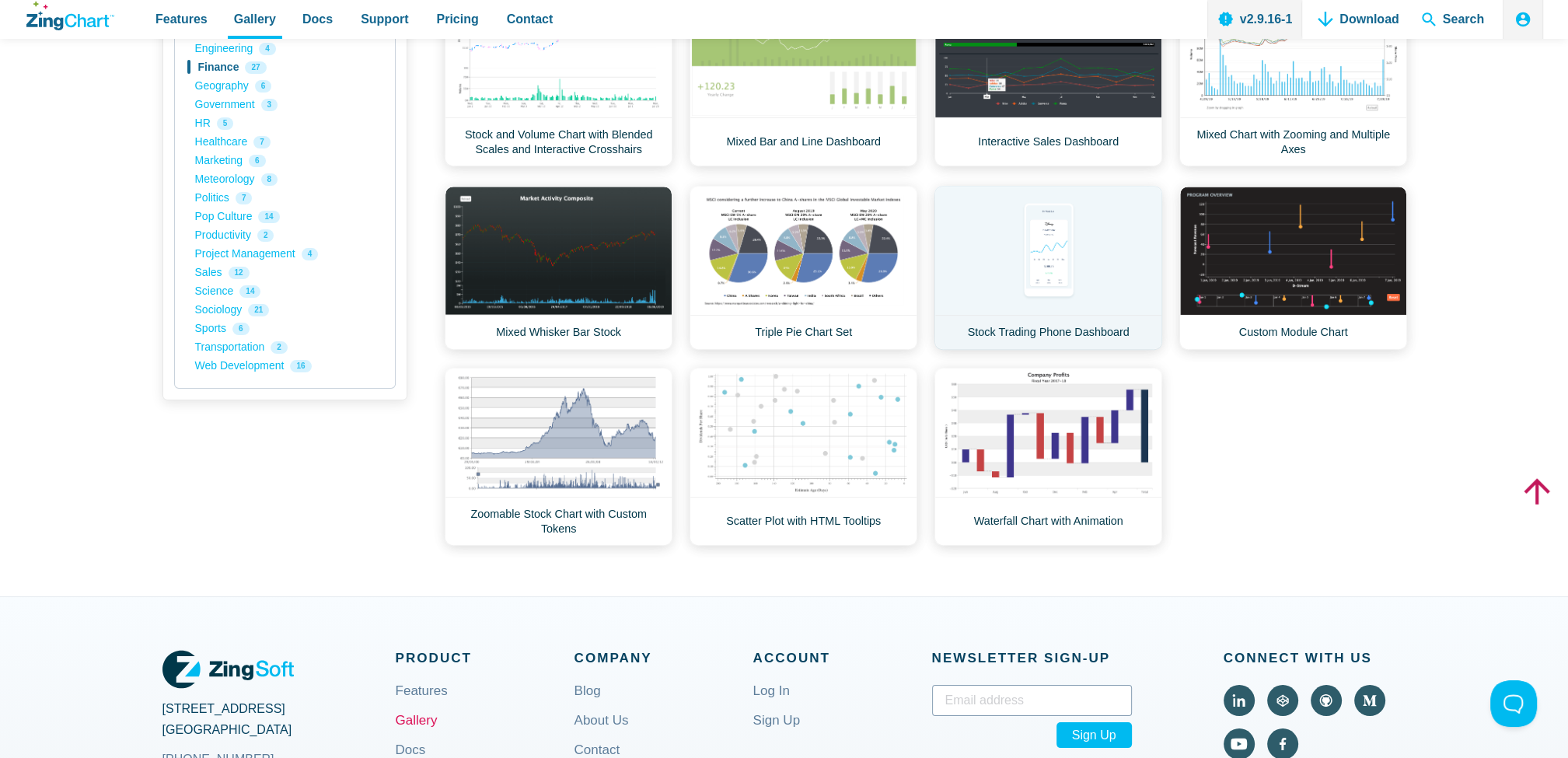
click at [1036, 264] on link "Stock Trading Phone Dashboard" at bounding box center [1049, 268] width 228 height 164
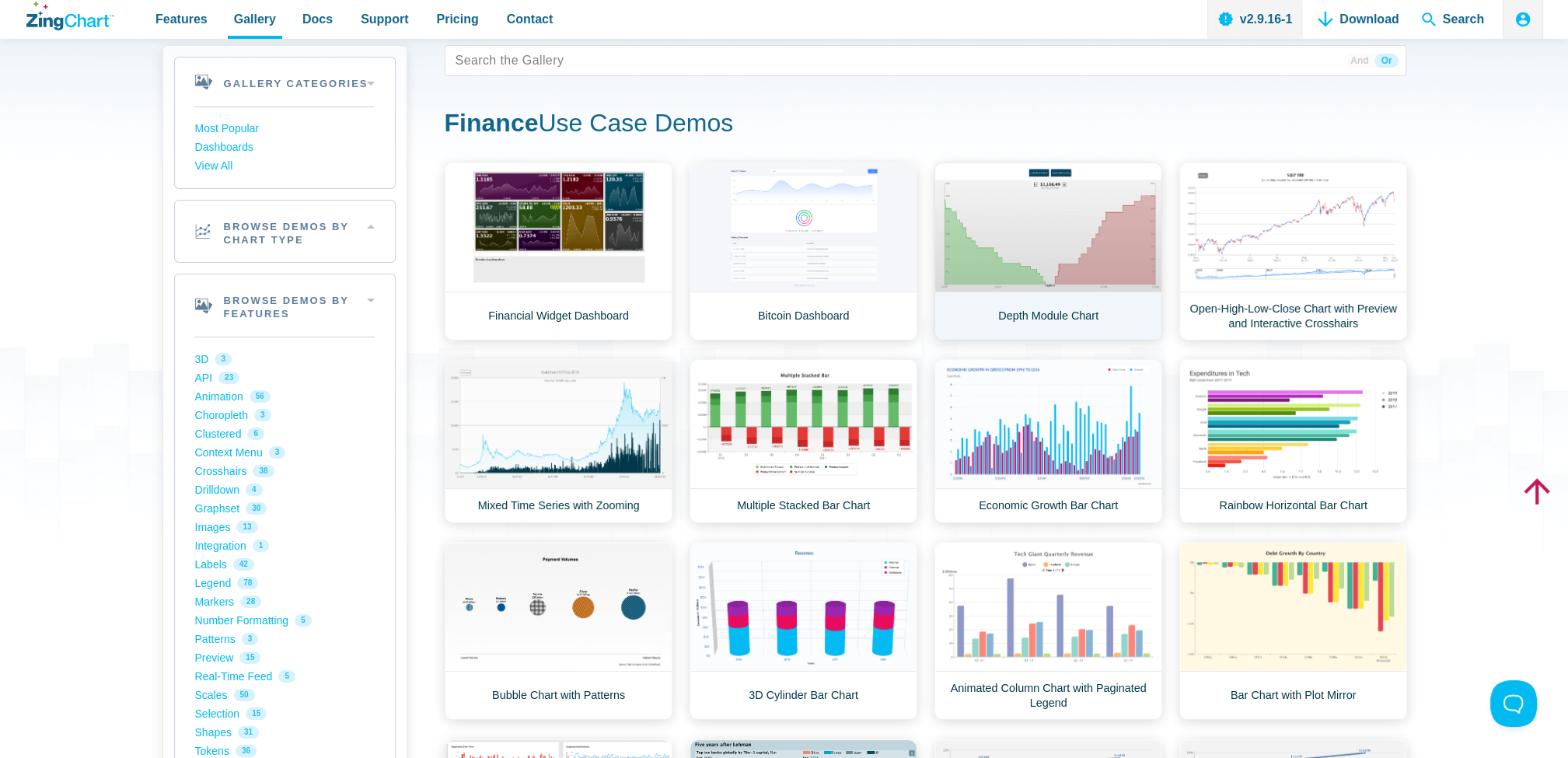
scroll to position [0, 0]
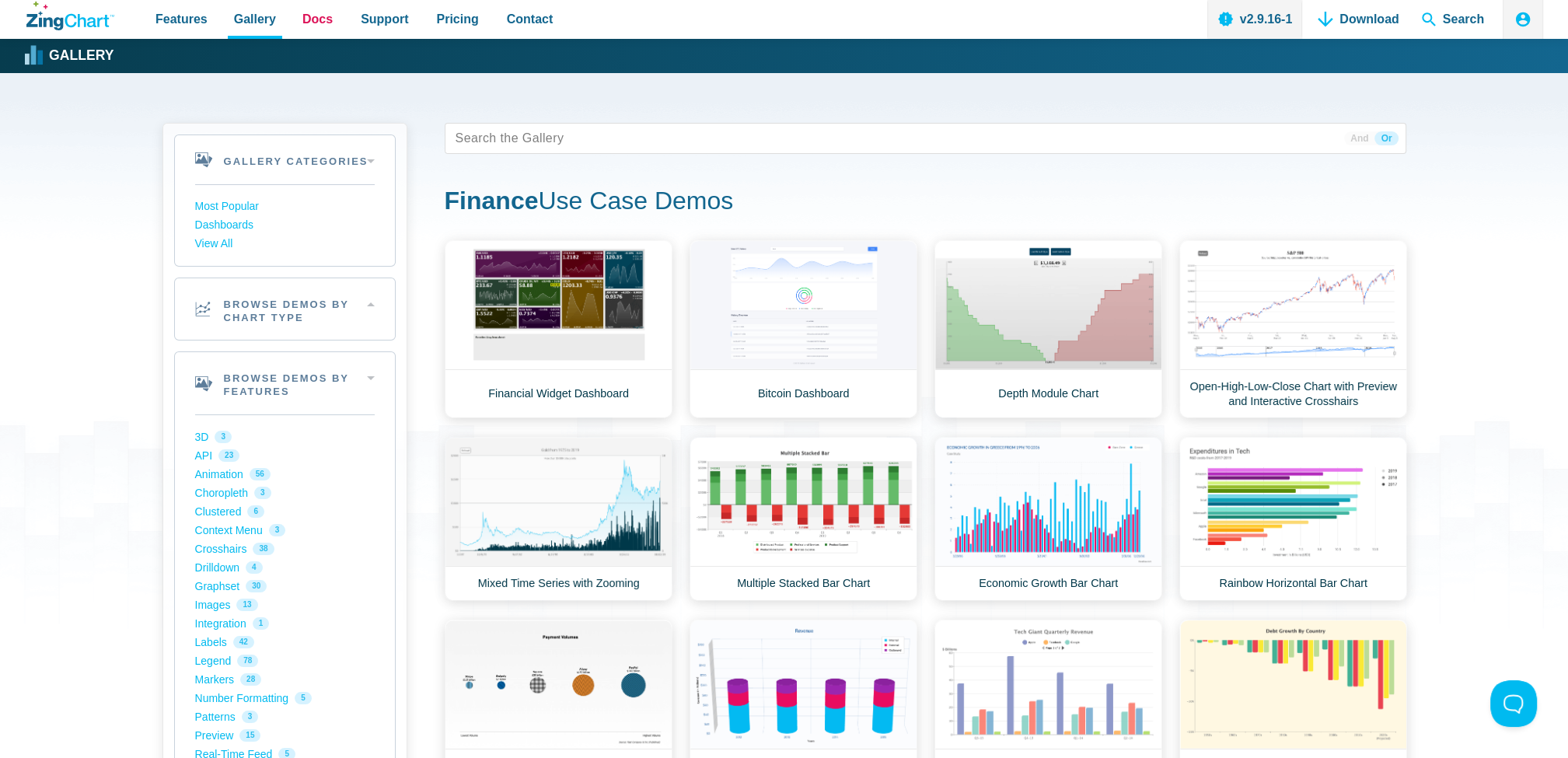
click at [317, 34] on link "Docs" at bounding box center [317, 19] width 43 height 39
